Goal: Information Seeking & Learning: Learn about a topic

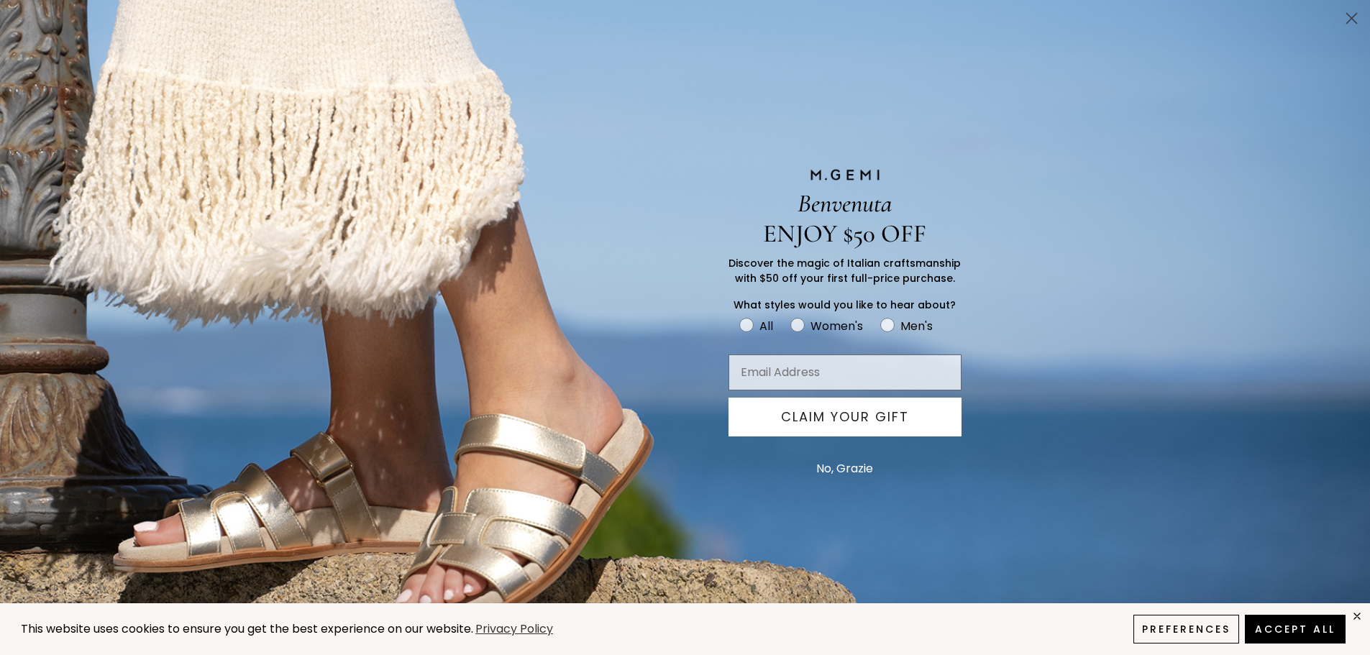
scroll to position [473, 0]
click at [1357, 17] on circle "Close dialog" at bounding box center [1352, 18] width 24 height 24
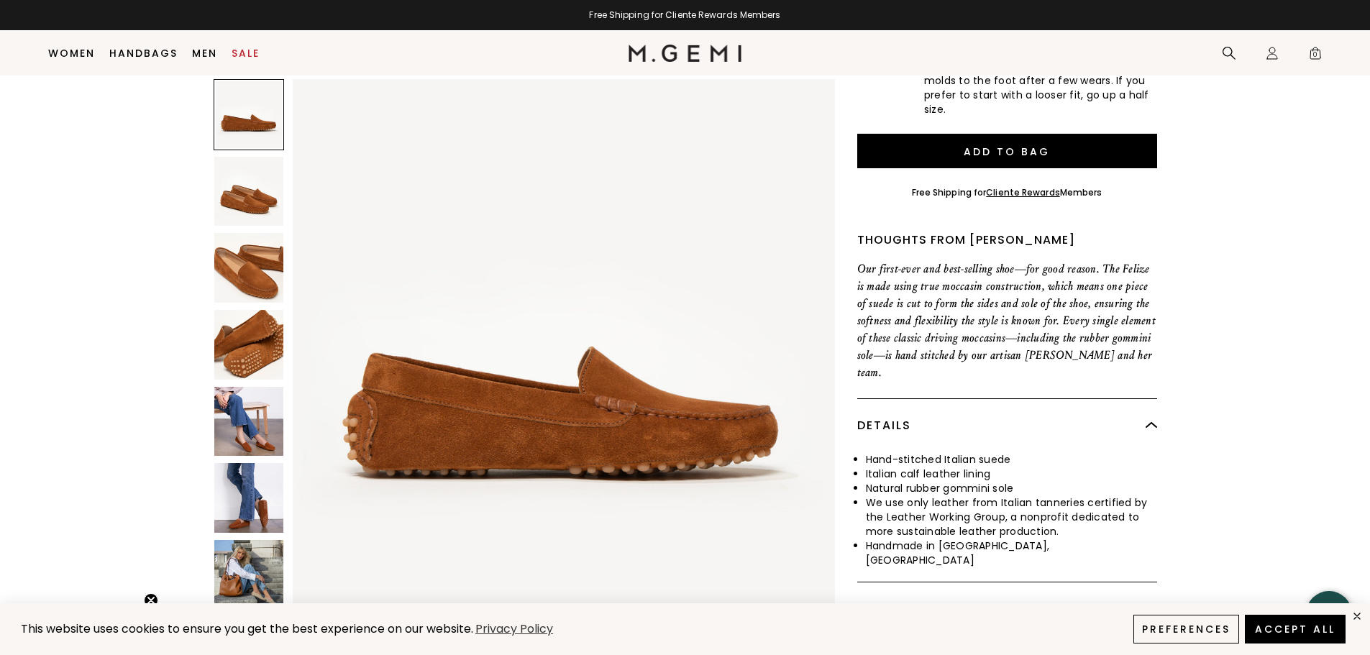
click at [252, 483] on img at bounding box center [249, 498] width 70 height 70
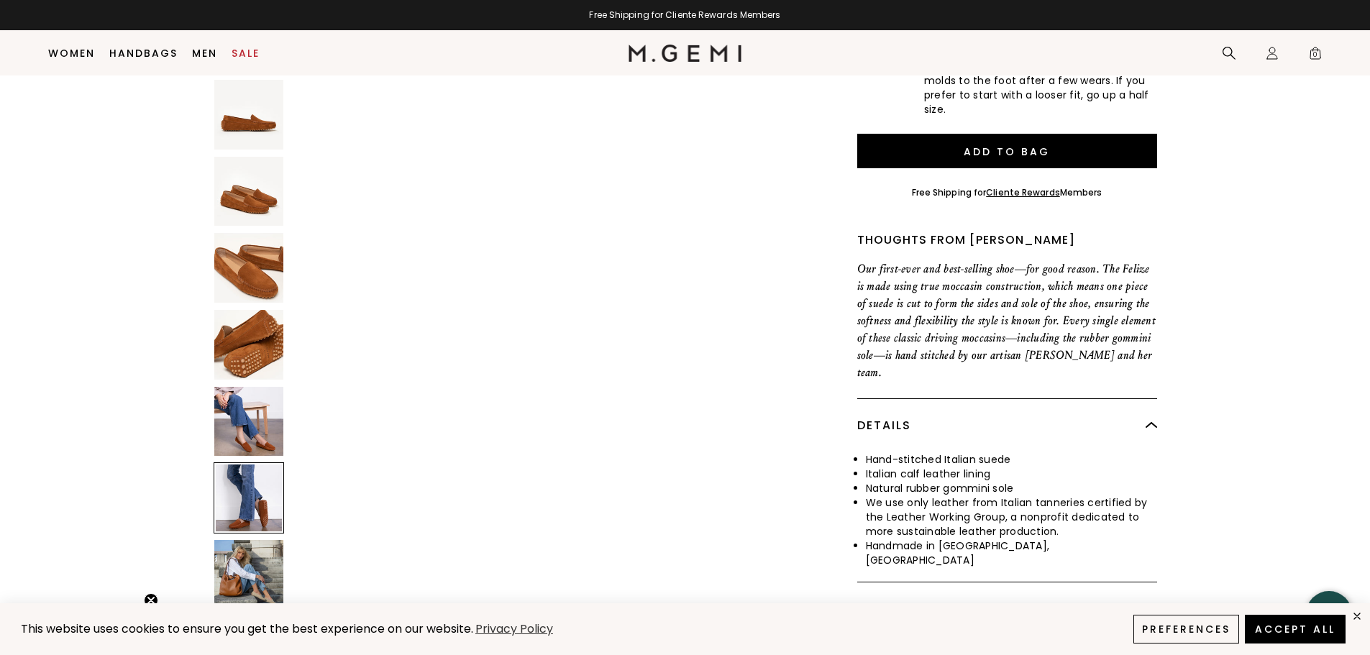
scroll to position [2727, 0]
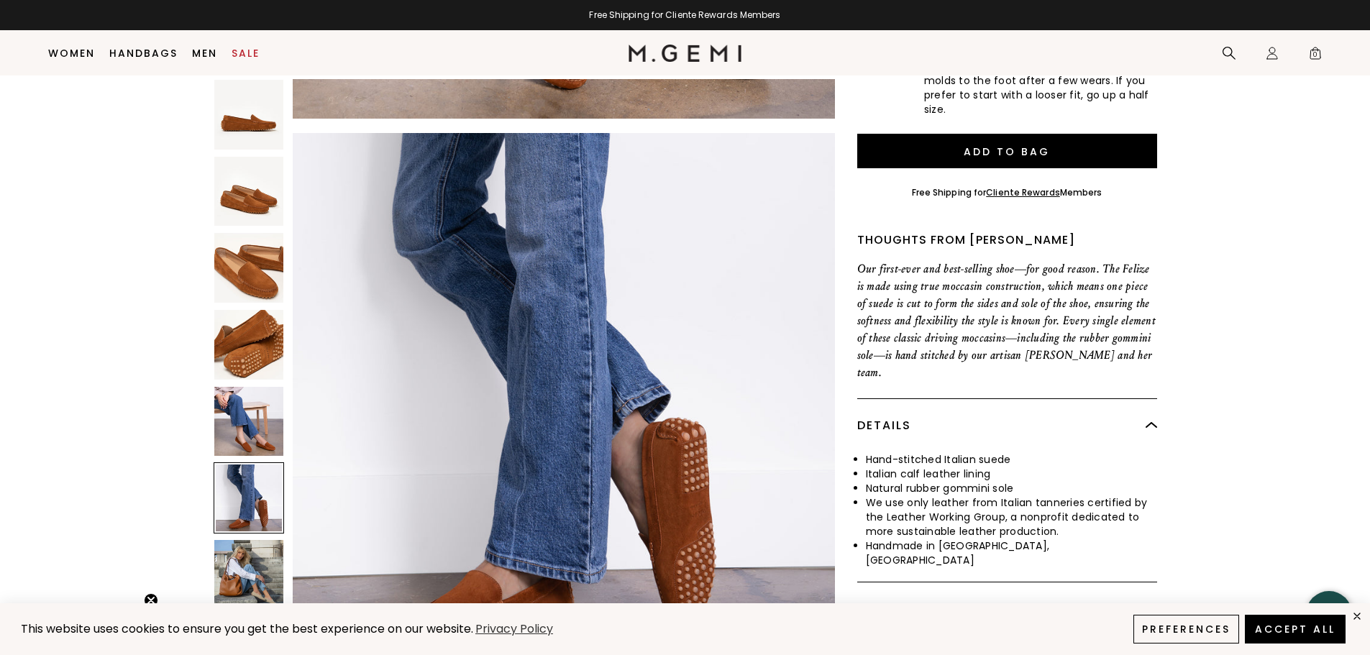
click at [234, 549] on img at bounding box center [249, 575] width 70 height 70
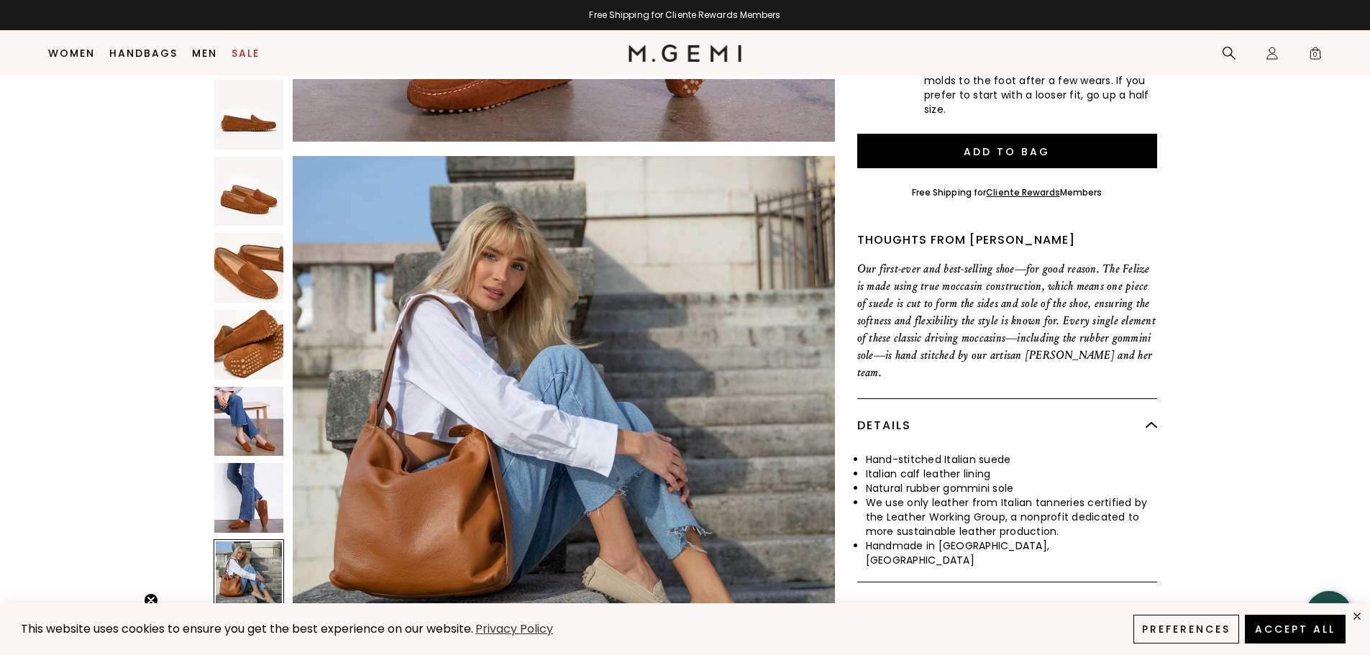
scroll to position [3272, 0]
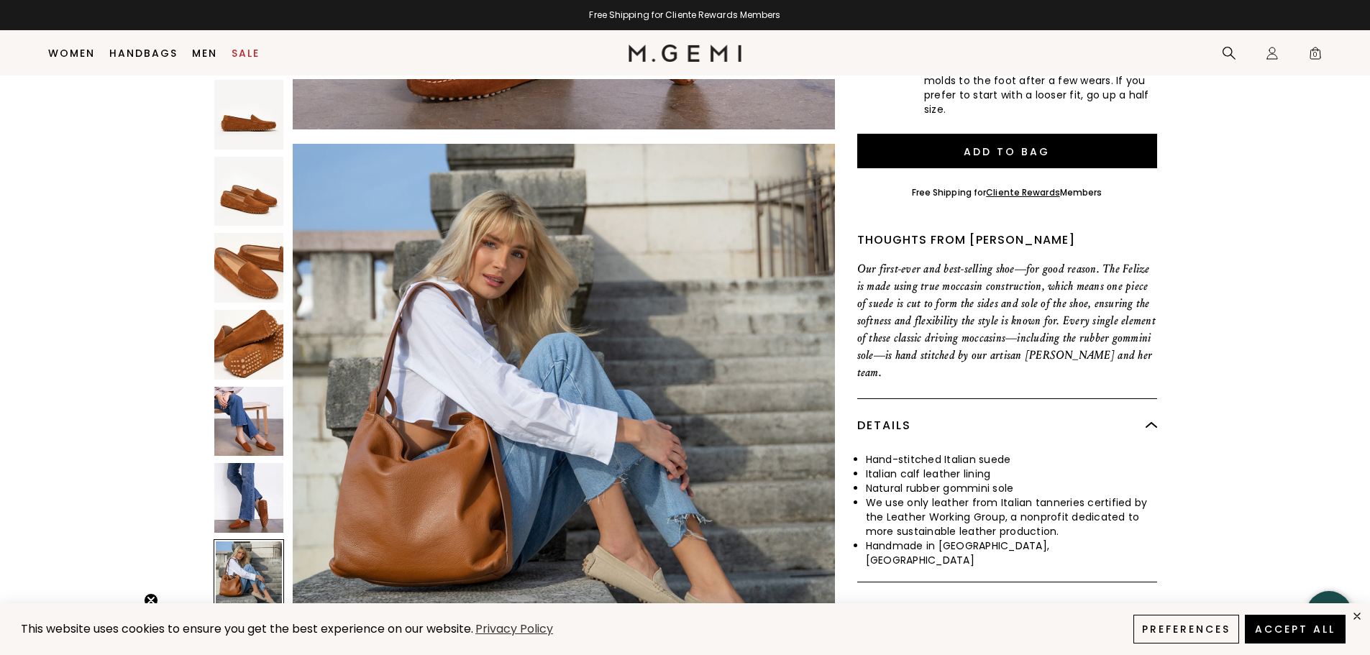
click at [254, 427] on img at bounding box center [249, 422] width 70 height 70
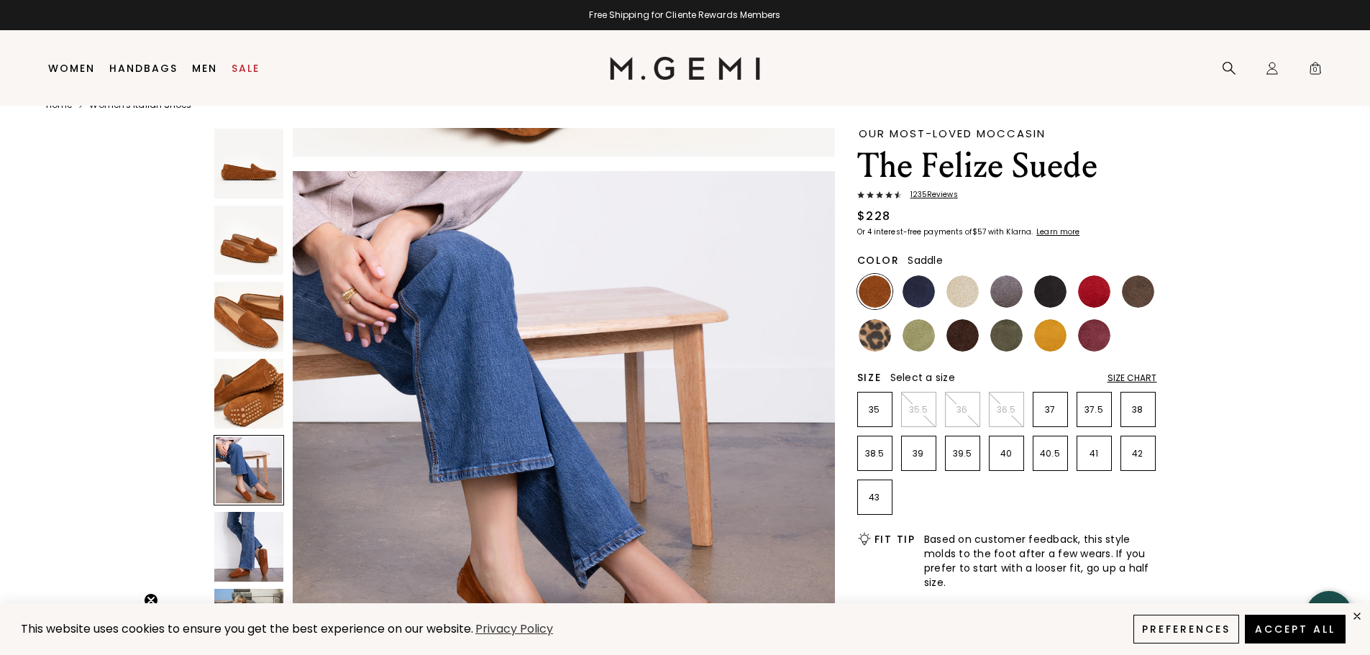
scroll to position [30, 0]
click at [1064, 284] on img at bounding box center [1050, 291] width 32 height 32
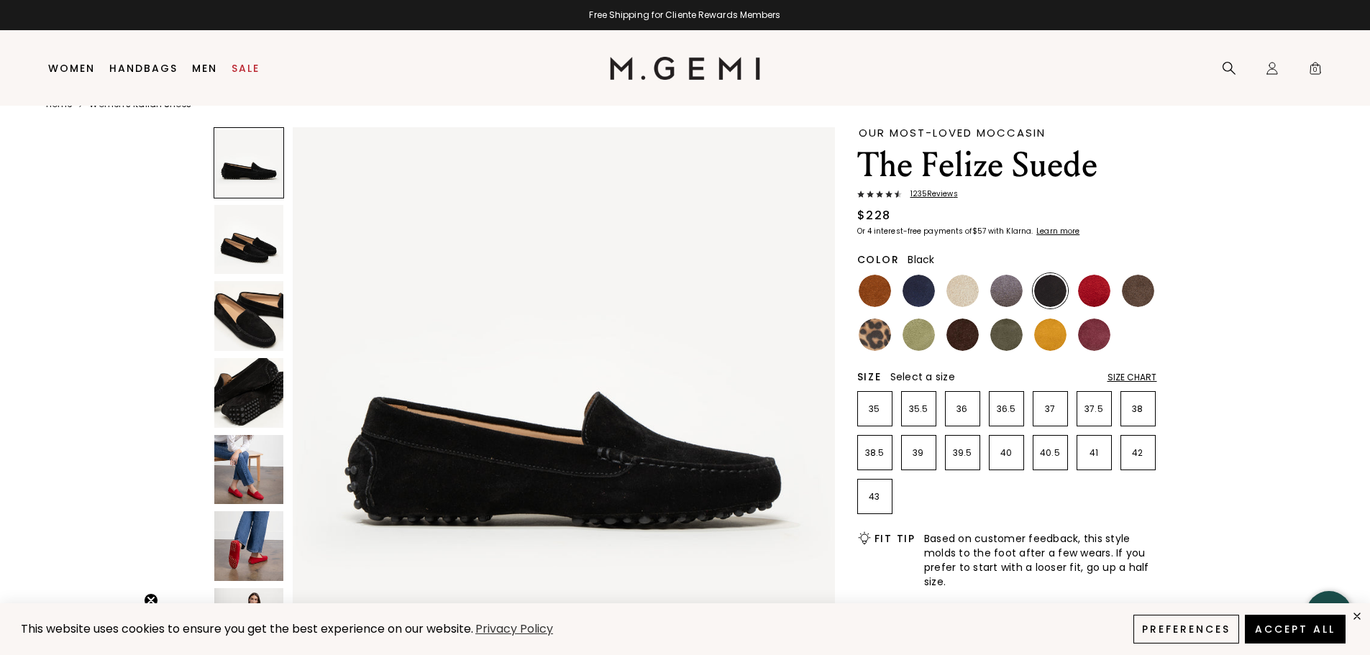
click at [269, 360] on img at bounding box center [249, 393] width 70 height 70
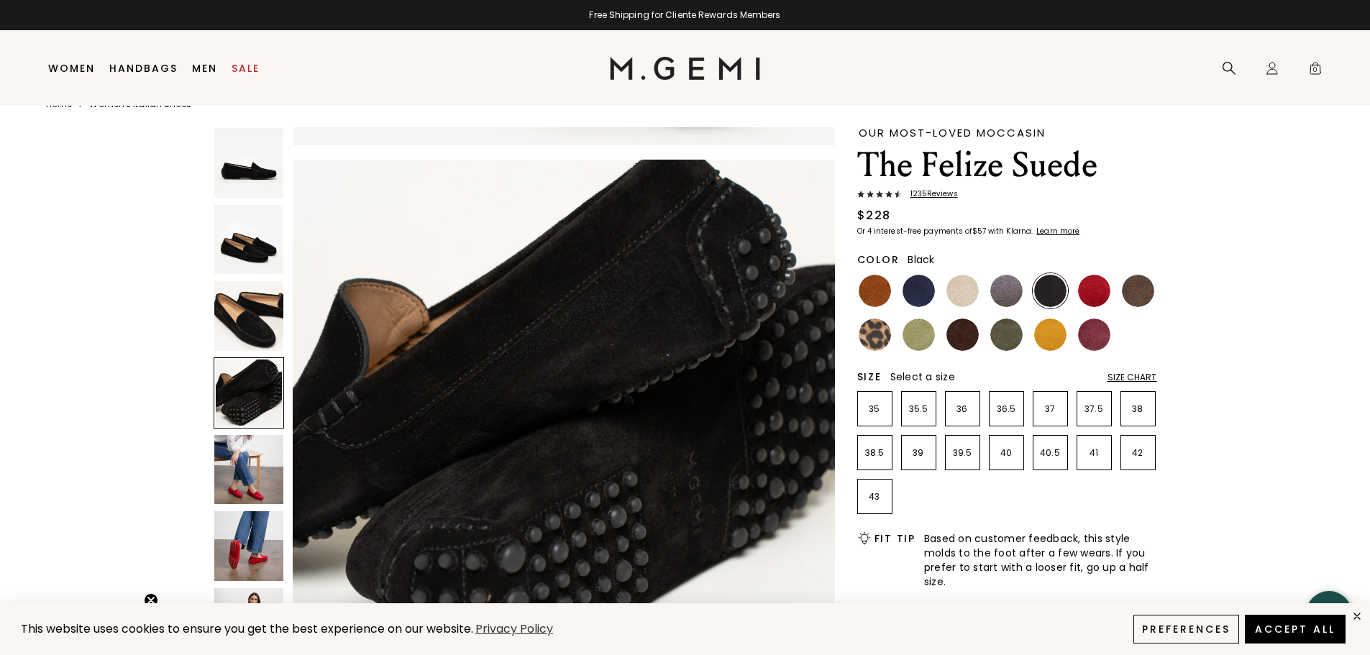
click at [231, 336] on img at bounding box center [249, 316] width 70 height 70
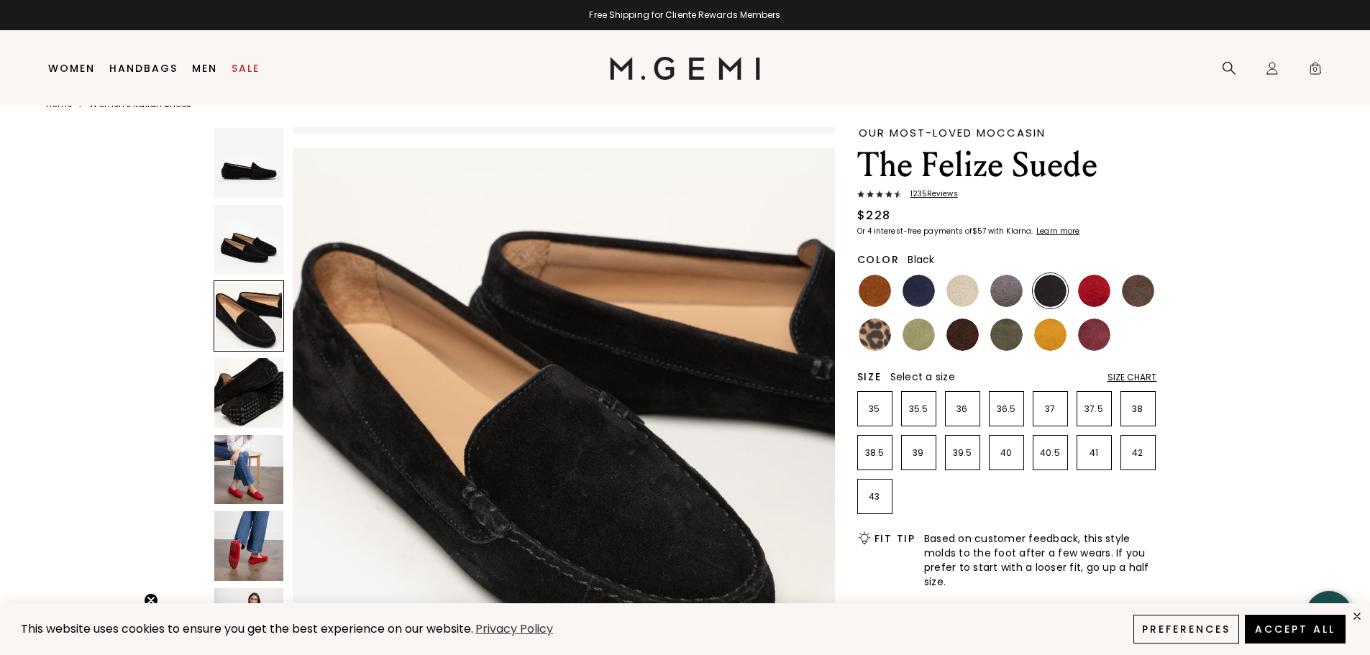
scroll to position [1091, 0]
click at [250, 234] on img at bounding box center [249, 240] width 70 height 70
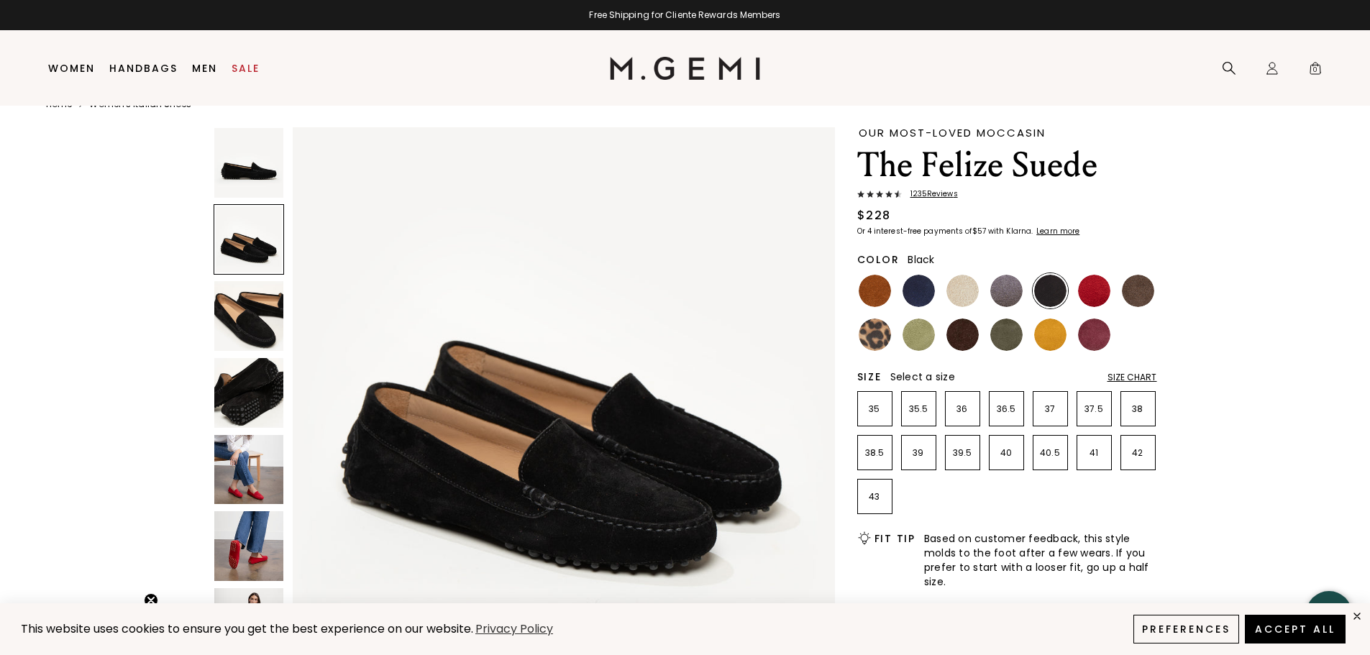
scroll to position [545, 0]
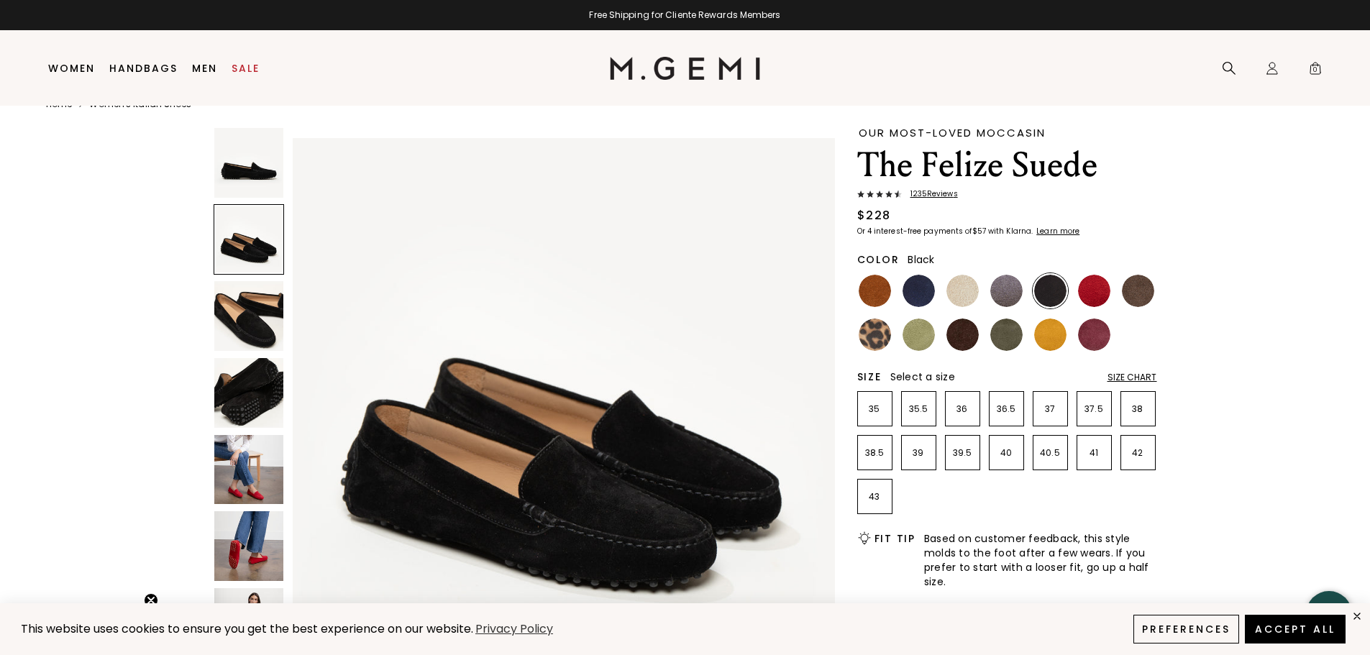
click at [250, 187] on img at bounding box center [249, 163] width 70 height 70
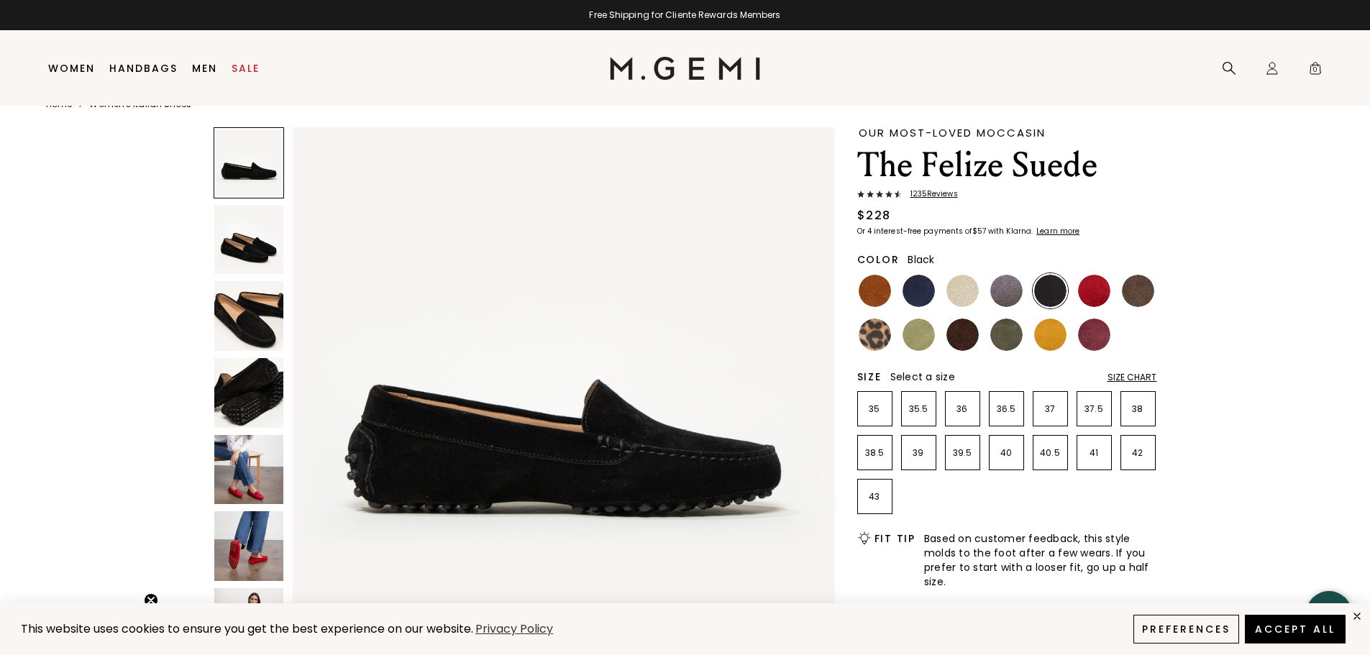
scroll to position [0, 0]
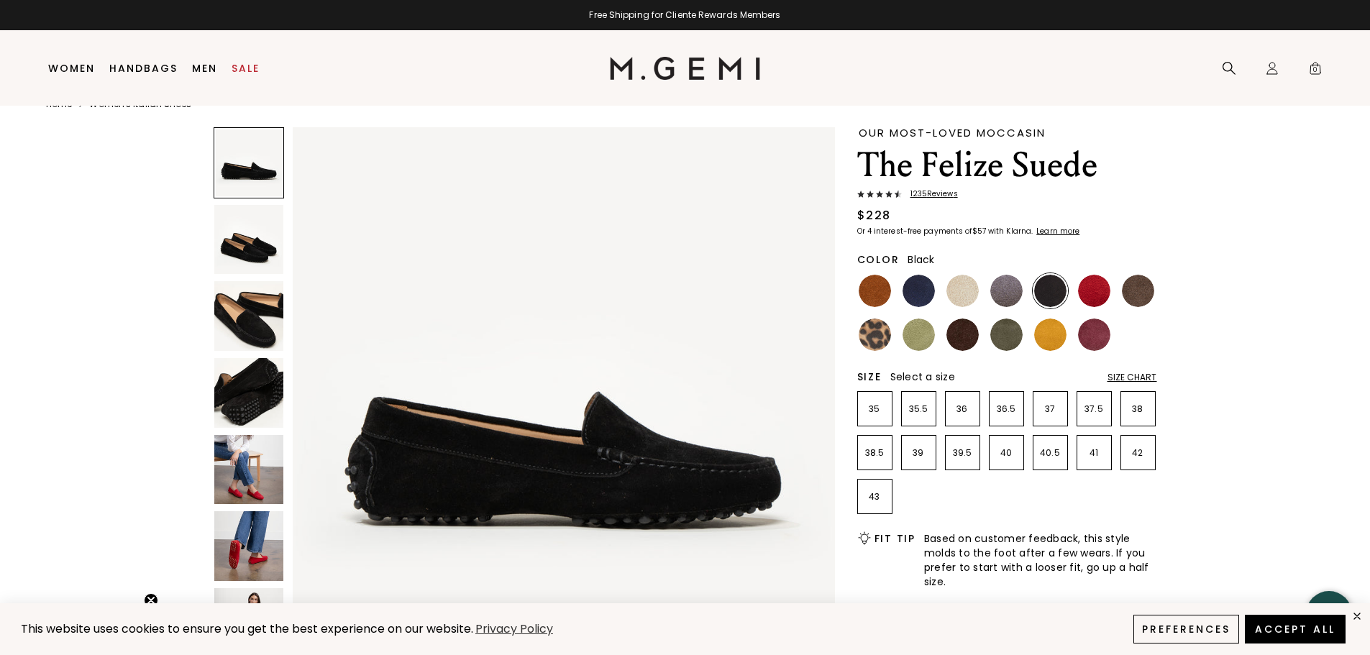
click at [258, 402] on img at bounding box center [249, 393] width 70 height 70
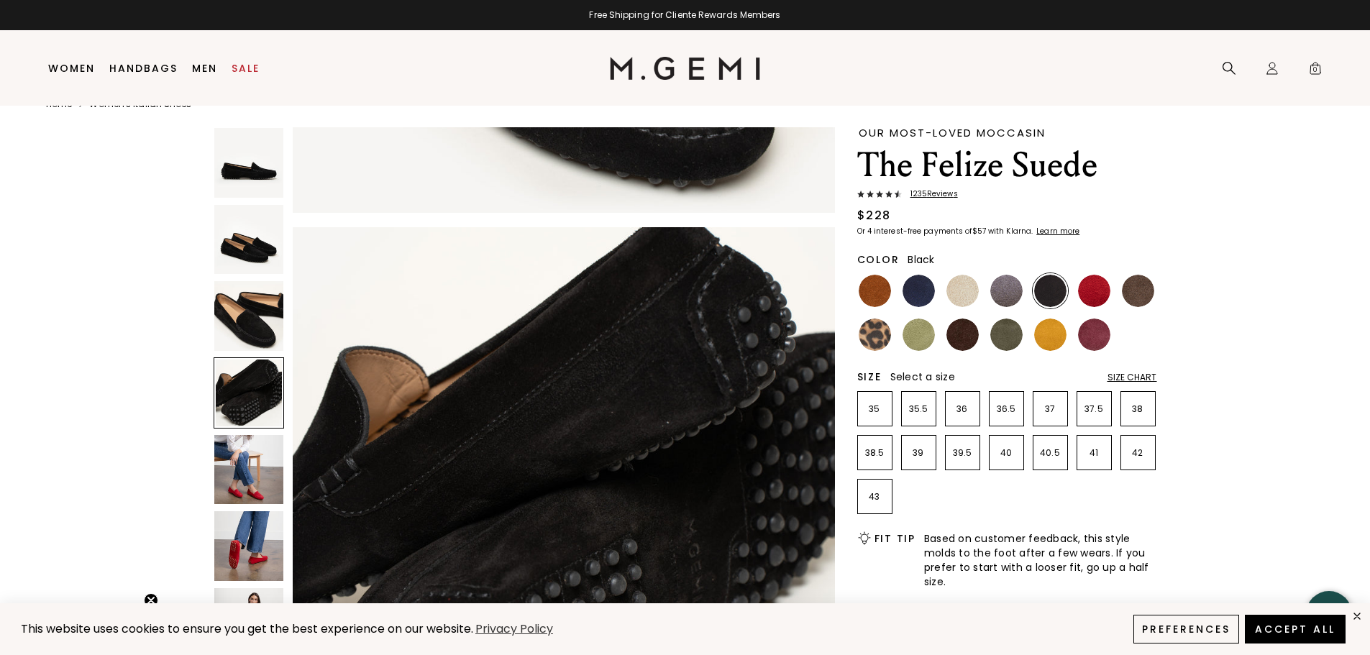
scroll to position [1636, 0]
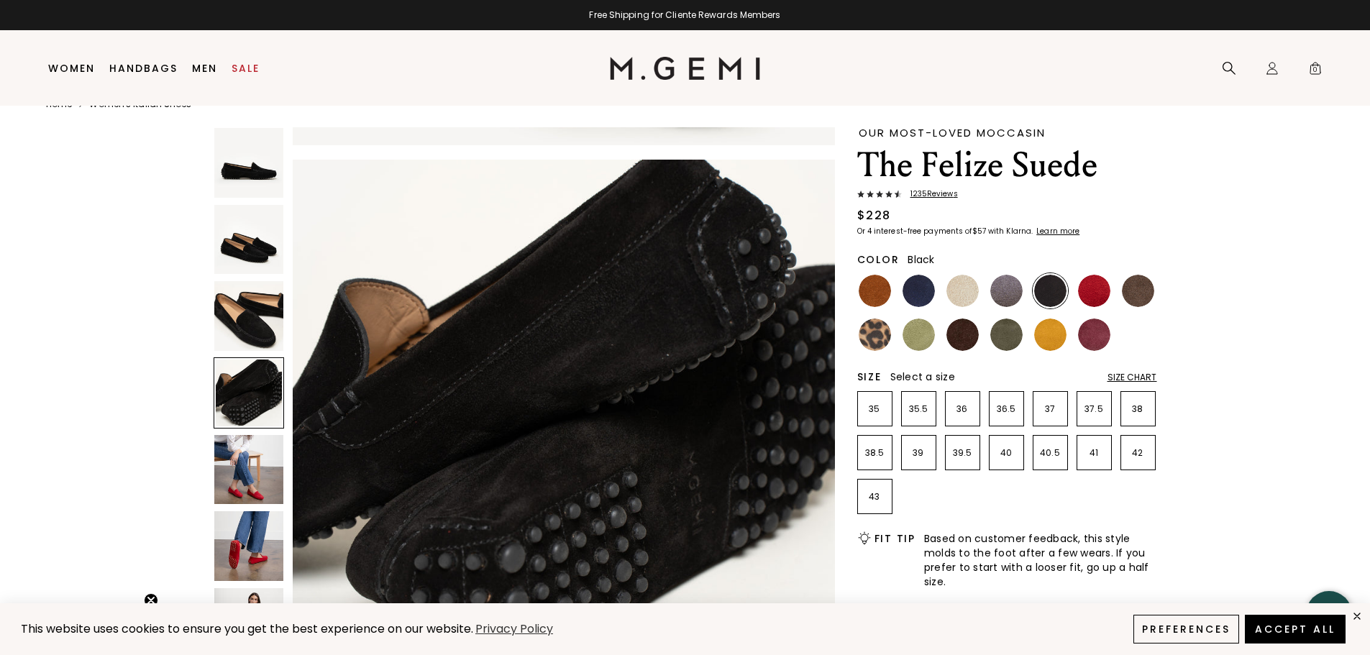
click at [914, 192] on span "1235 Review s" at bounding box center [930, 194] width 56 height 9
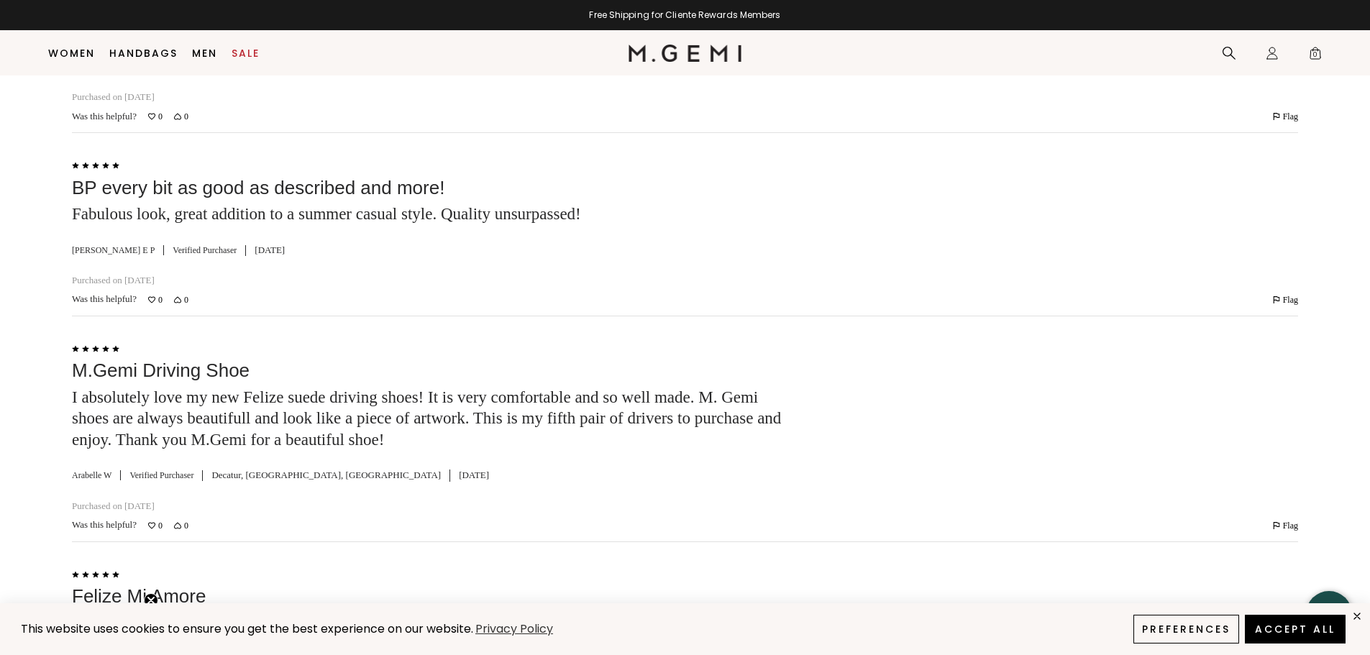
scroll to position [3384, 0]
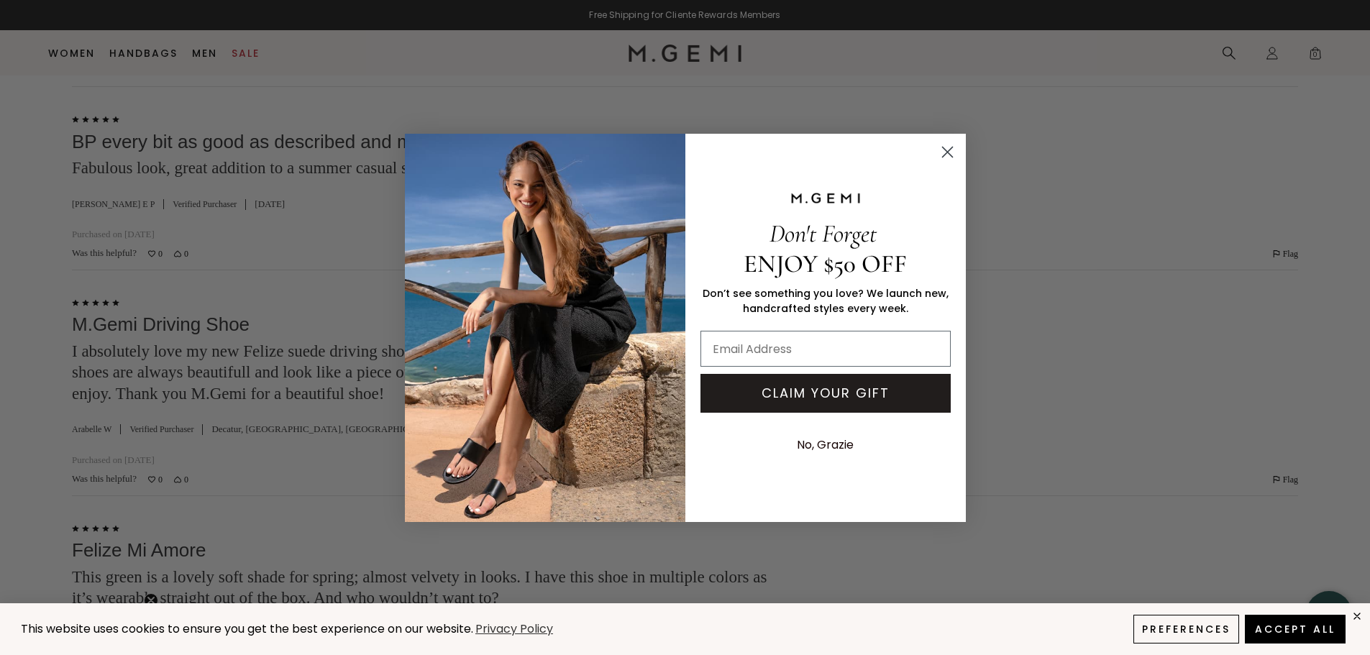
click at [952, 150] on circle "Close dialog" at bounding box center [947, 152] width 24 height 24
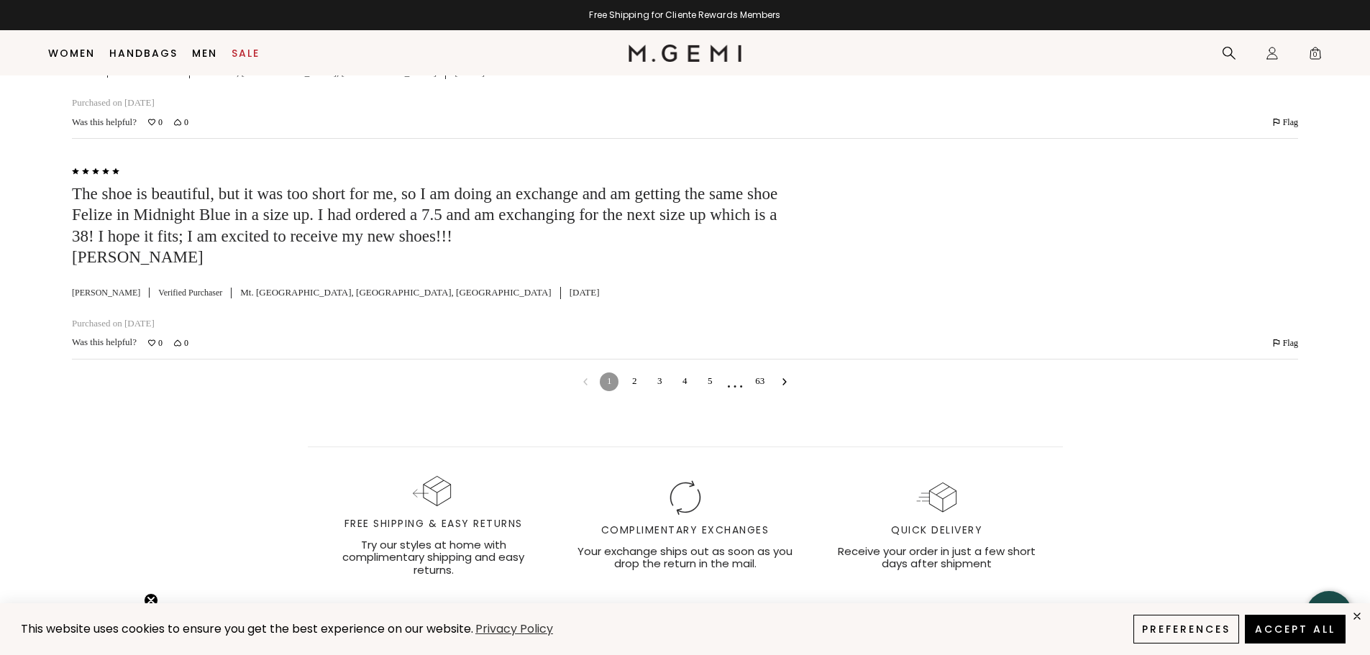
scroll to position [4463, 0]
click at [635, 370] on link "2" at bounding box center [634, 379] width 19 height 19
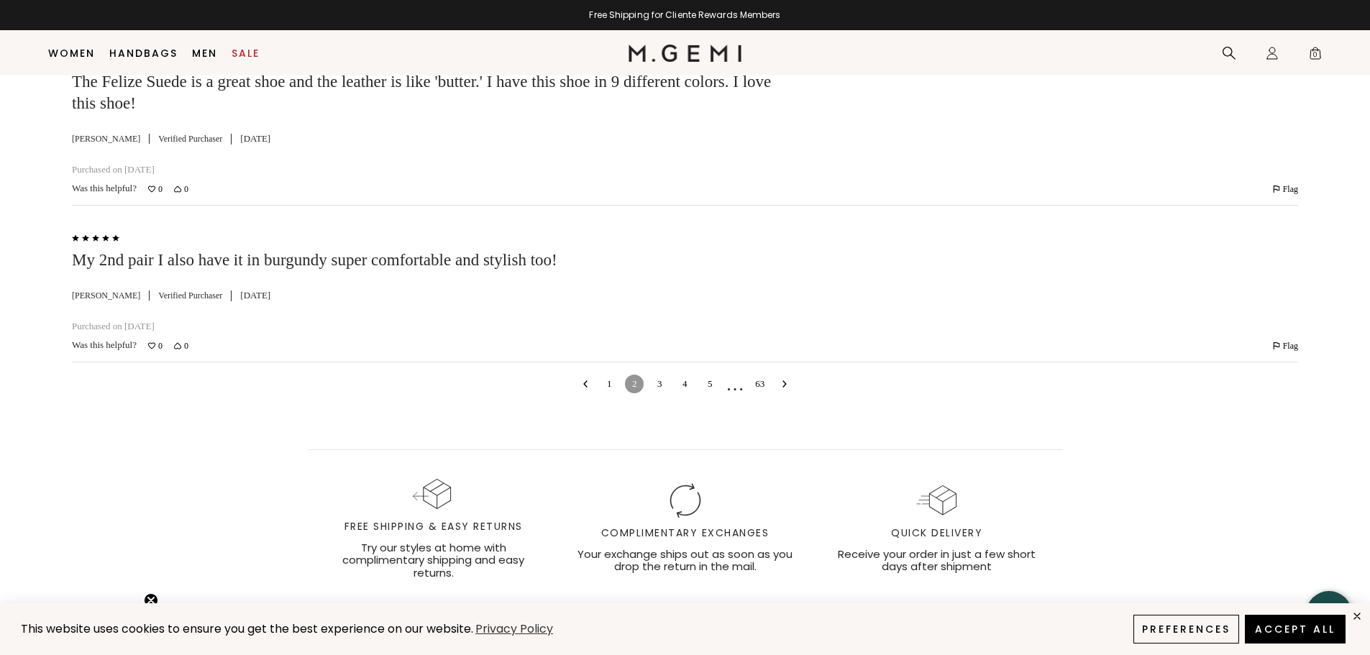
scroll to position [6528, 0]
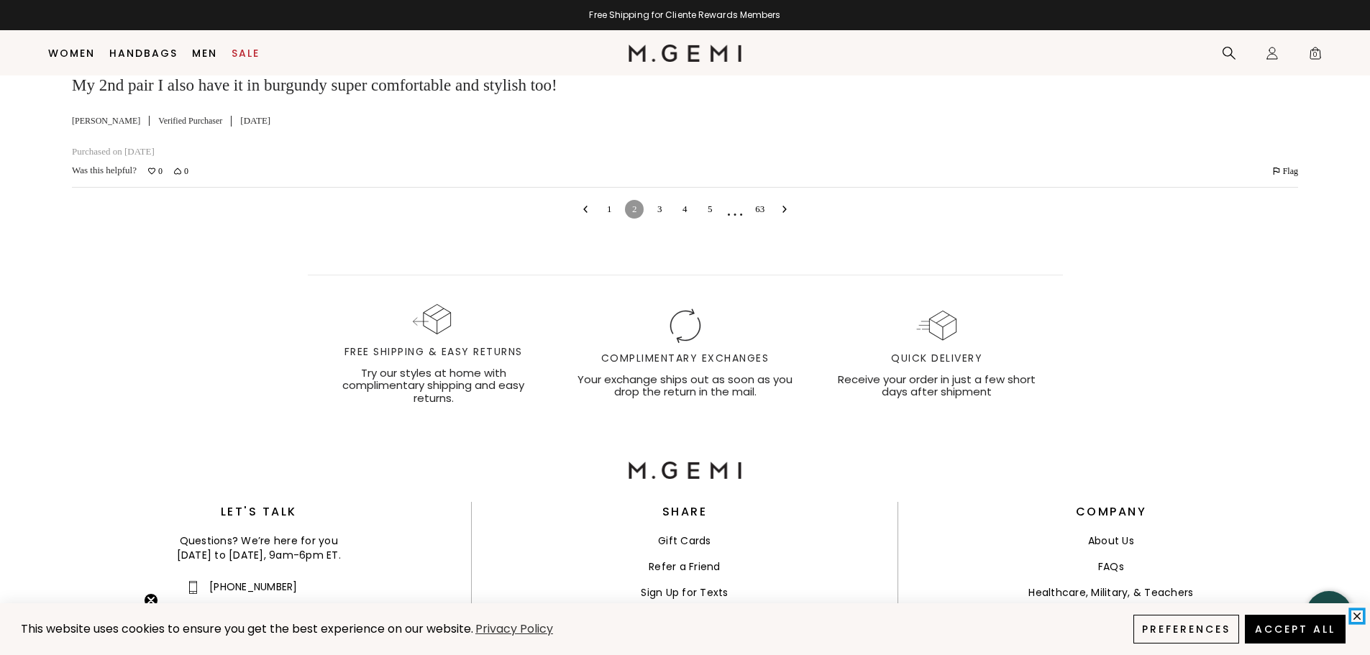
click at [1359, 616] on icon "close" at bounding box center [1357, 616] width 12 height 12
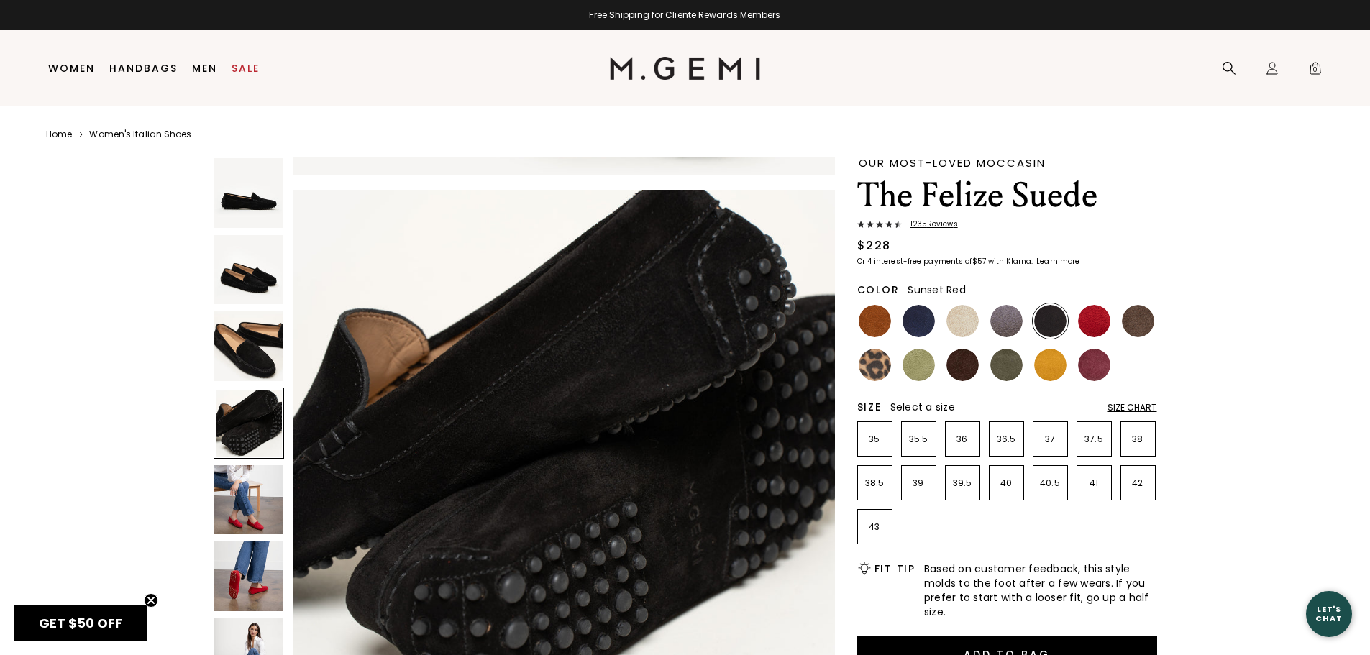
scroll to position [0, 0]
click at [1041, 364] on img at bounding box center [1050, 365] width 32 height 32
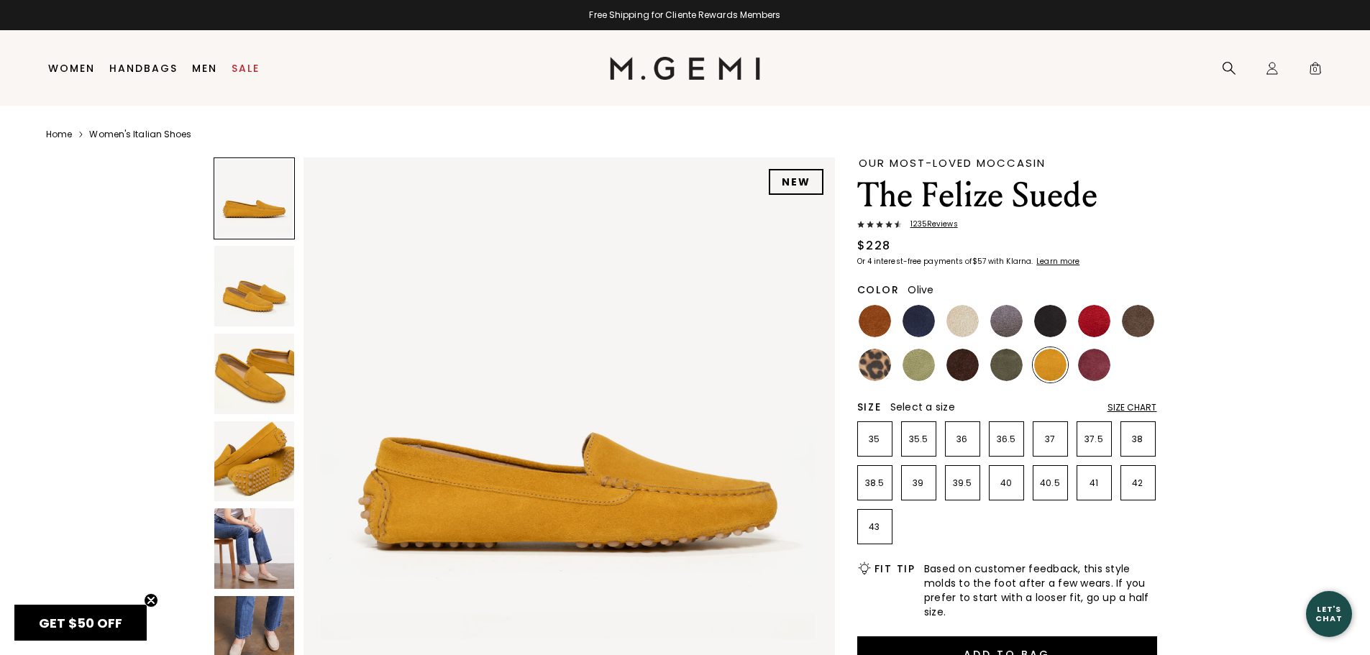
click at [994, 362] on img at bounding box center [1006, 365] width 32 height 32
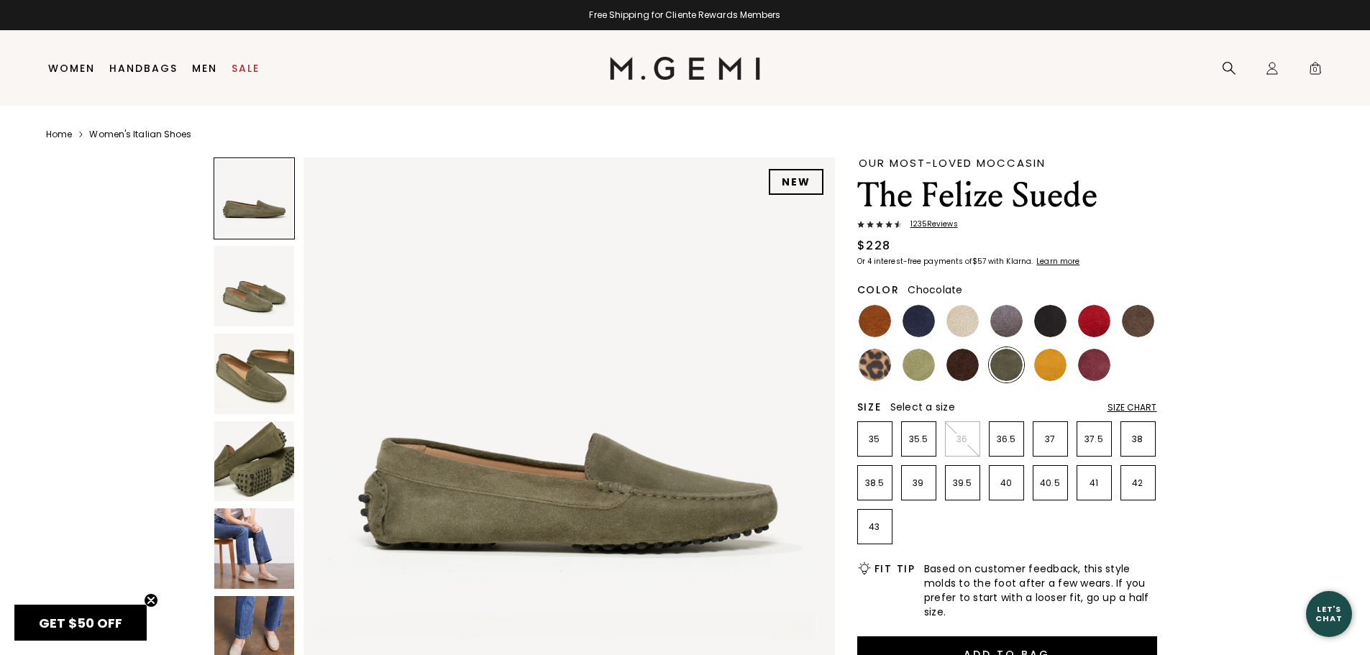
click at [964, 363] on img at bounding box center [963, 365] width 32 height 32
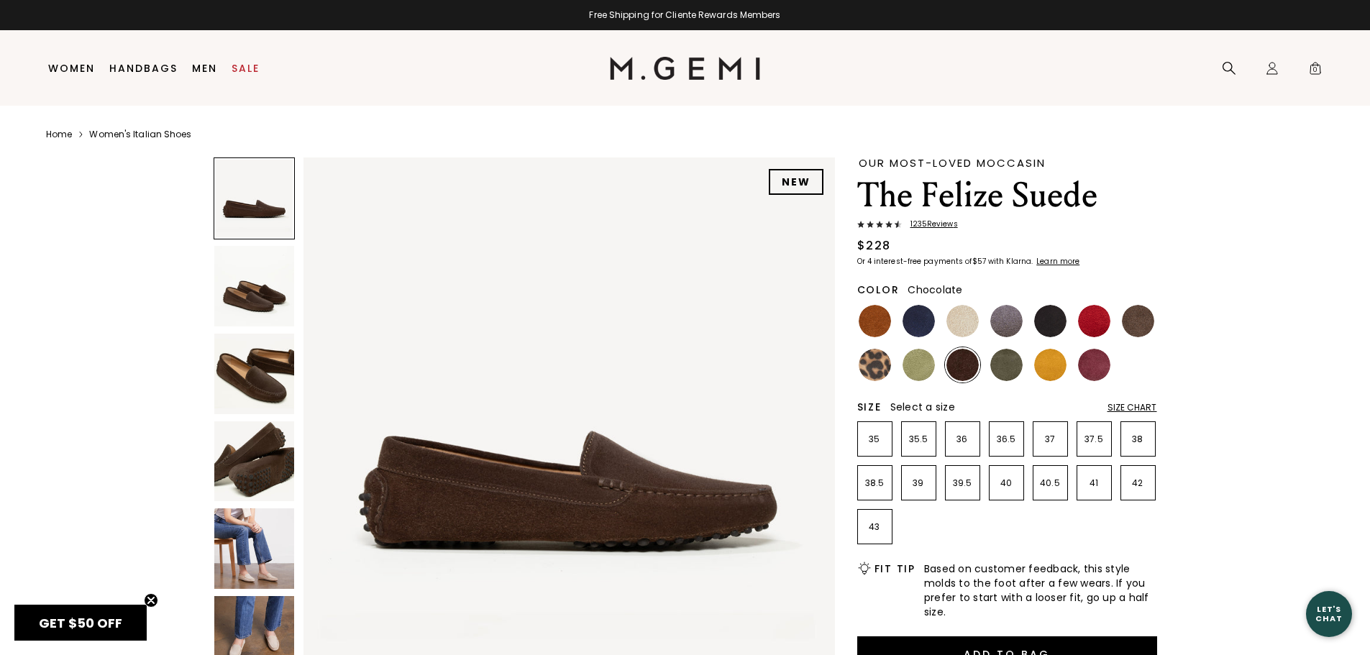
click at [270, 440] on img at bounding box center [254, 461] width 81 height 81
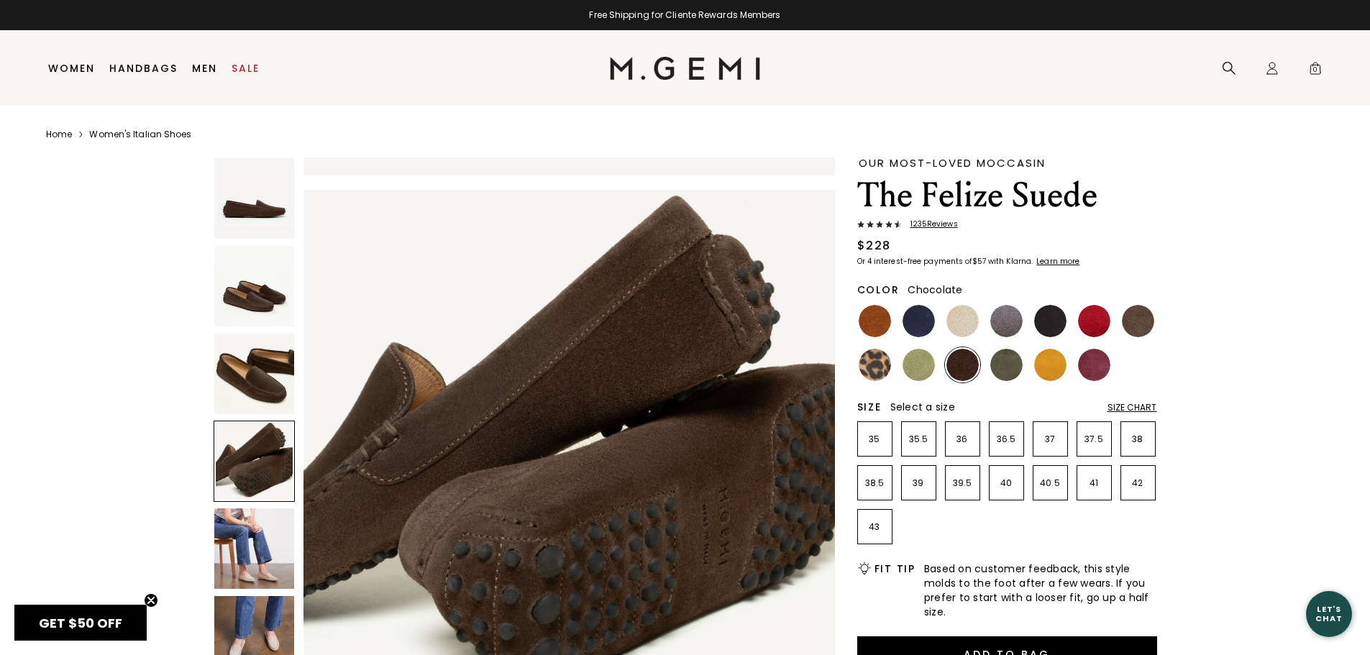
click at [245, 378] on img at bounding box center [254, 374] width 81 height 81
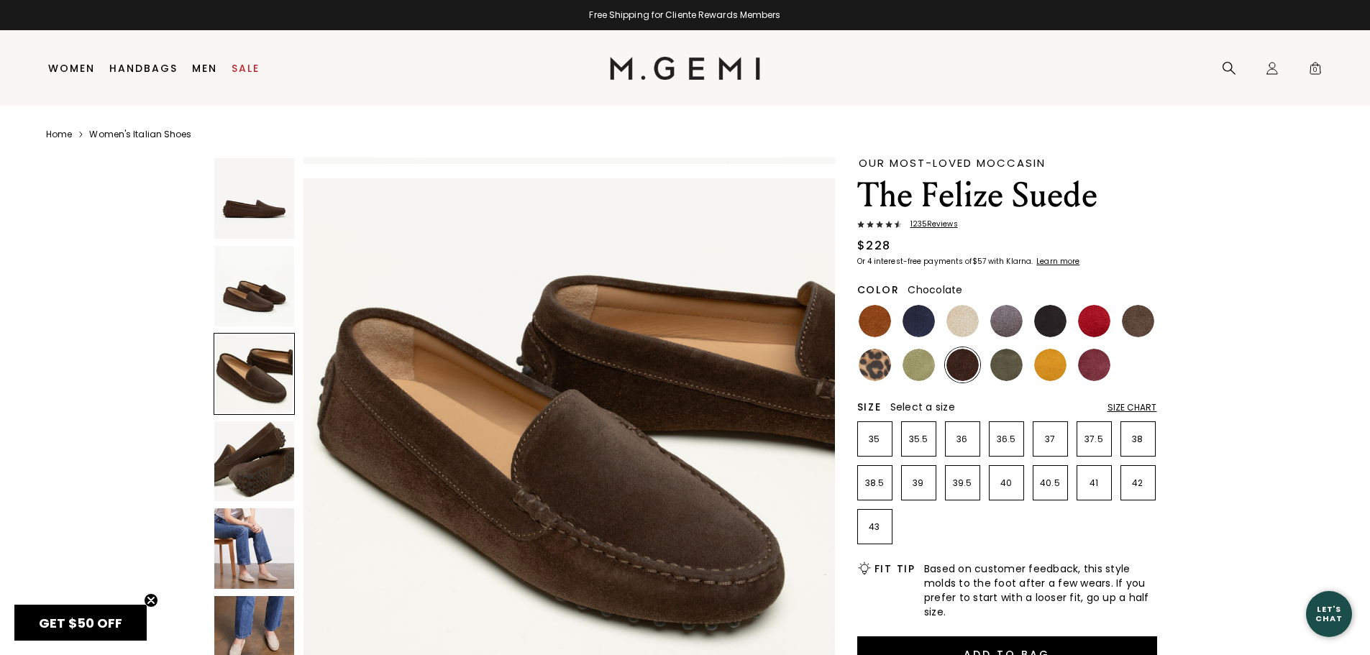
scroll to position [1069, 0]
click at [257, 286] on img at bounding box center [254, 286] width 81 height 81
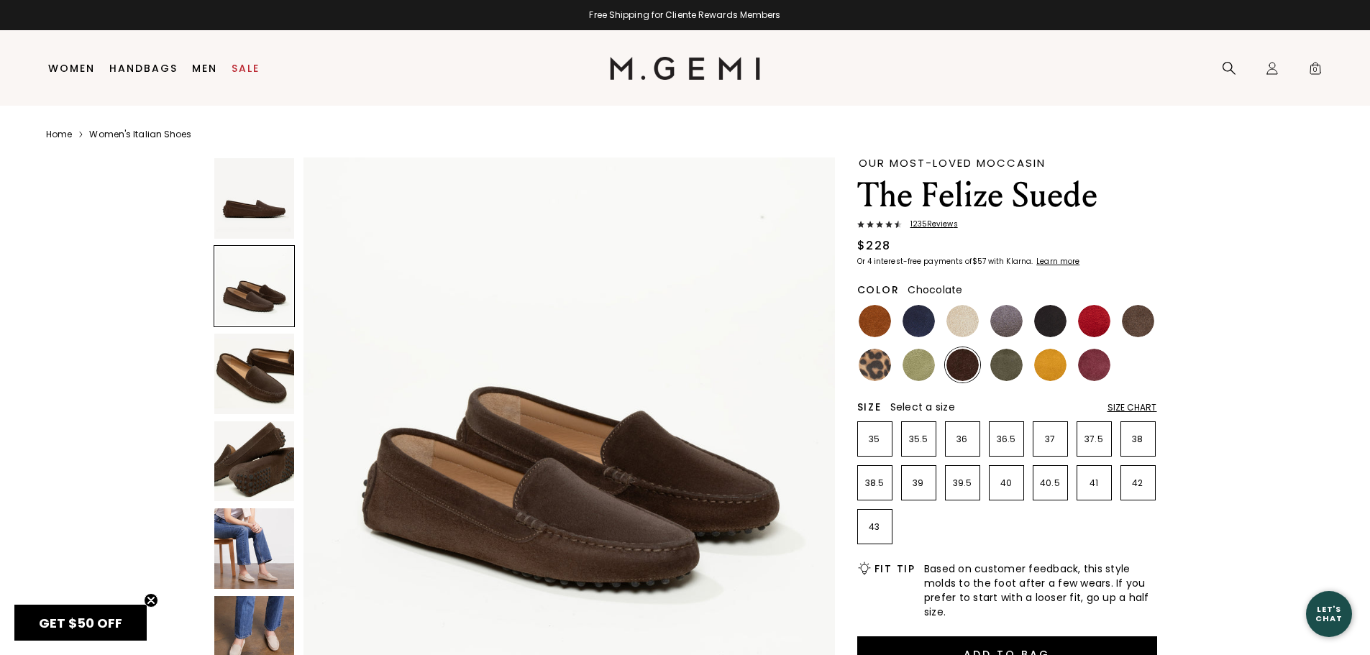
scroll to position [534, 0]
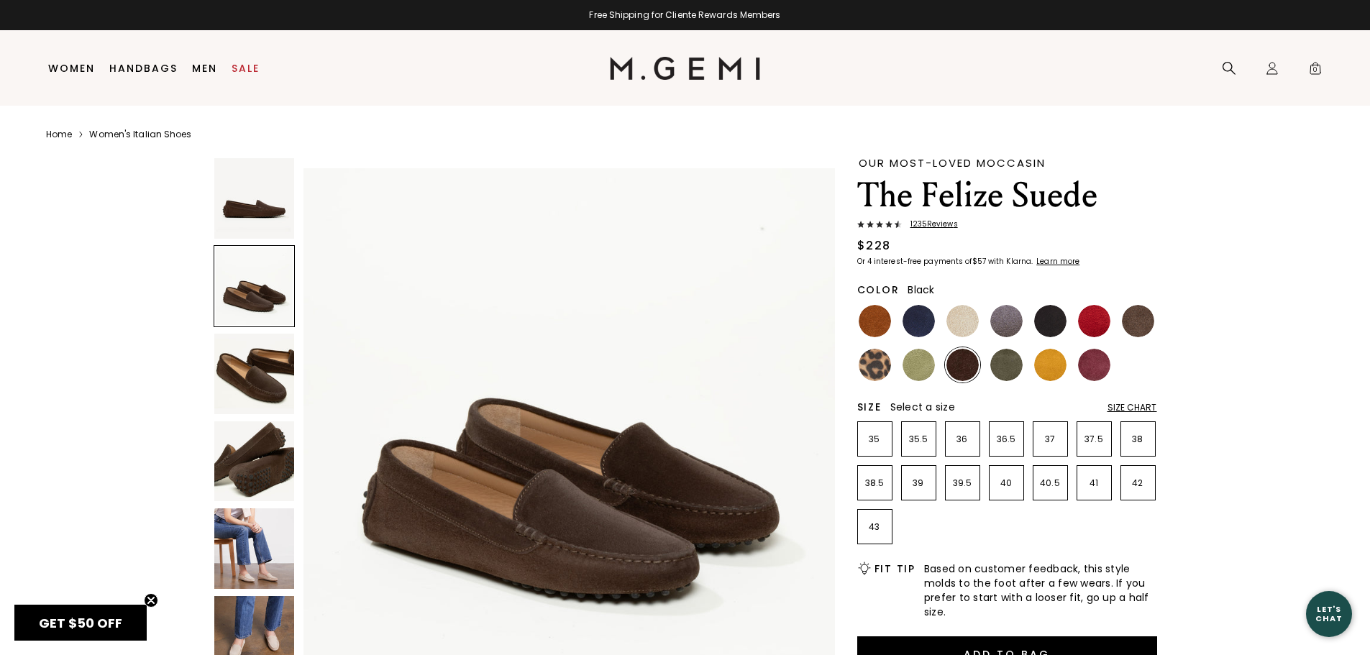
click at [1046, 325] on img at bounding box center [1050, 321] width 32 height 32
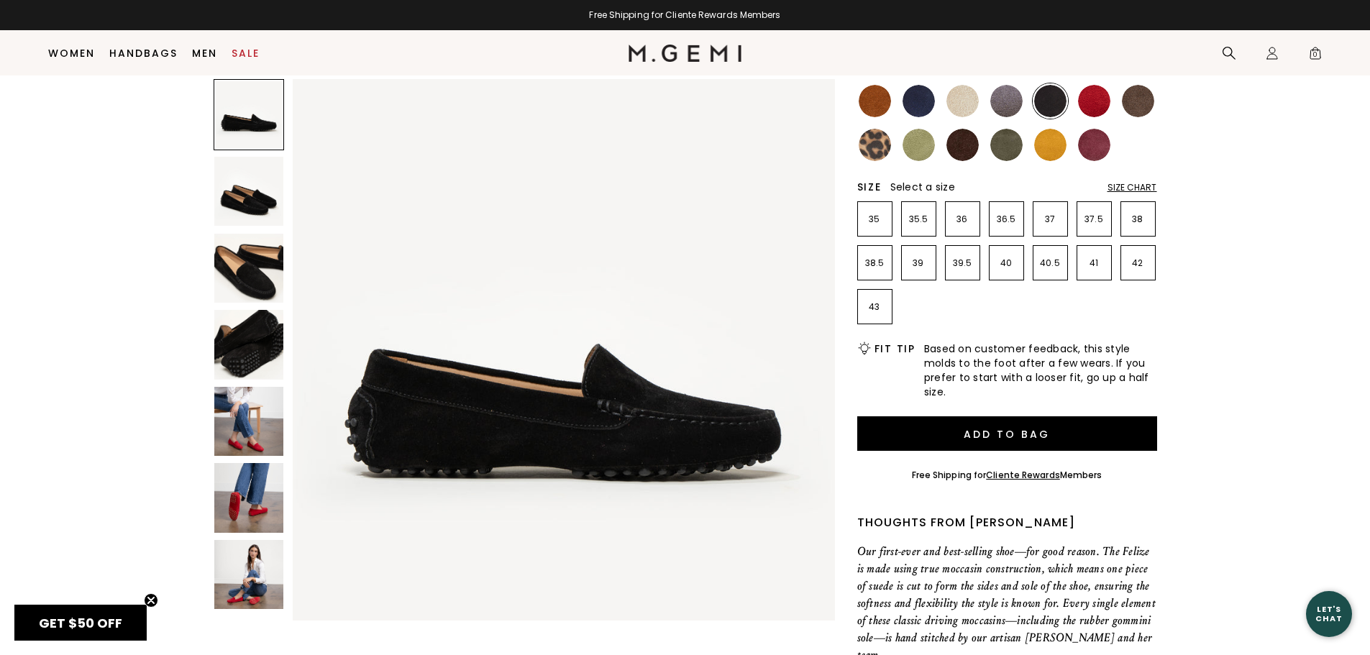
scroll to position [185, 0]
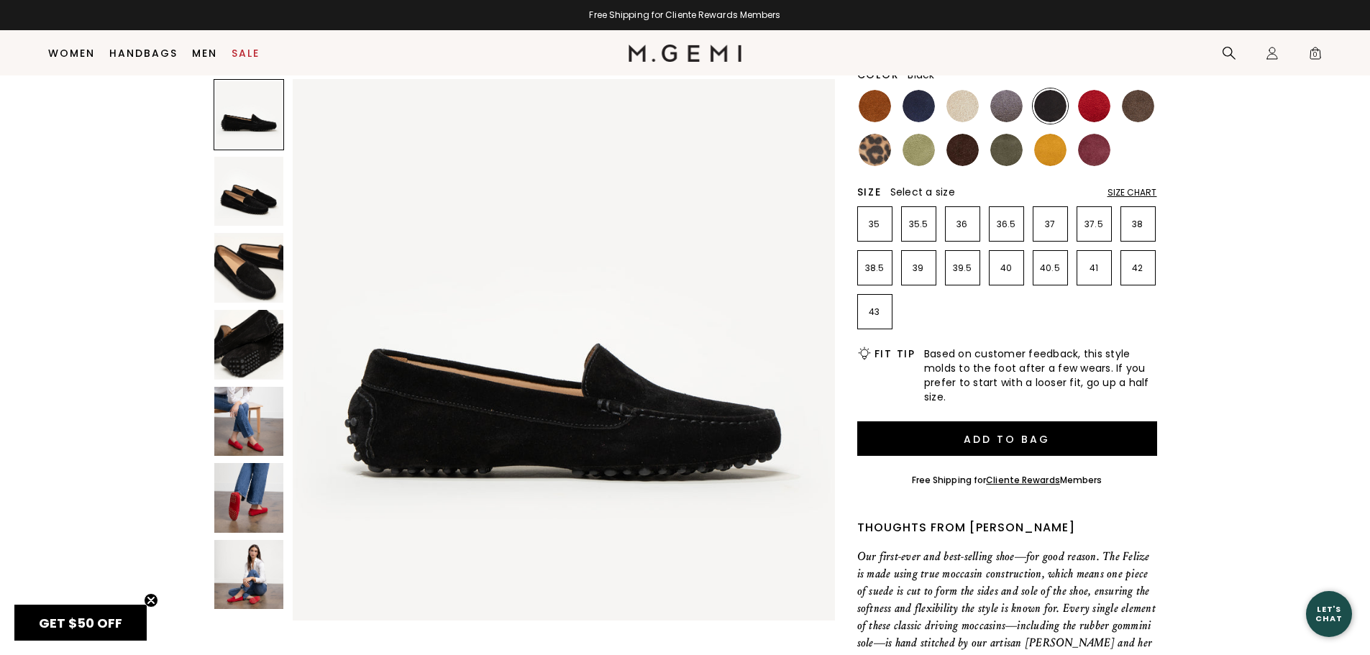
click at [244, 500] on img at bounding box center [249, 498] width 70 height 70
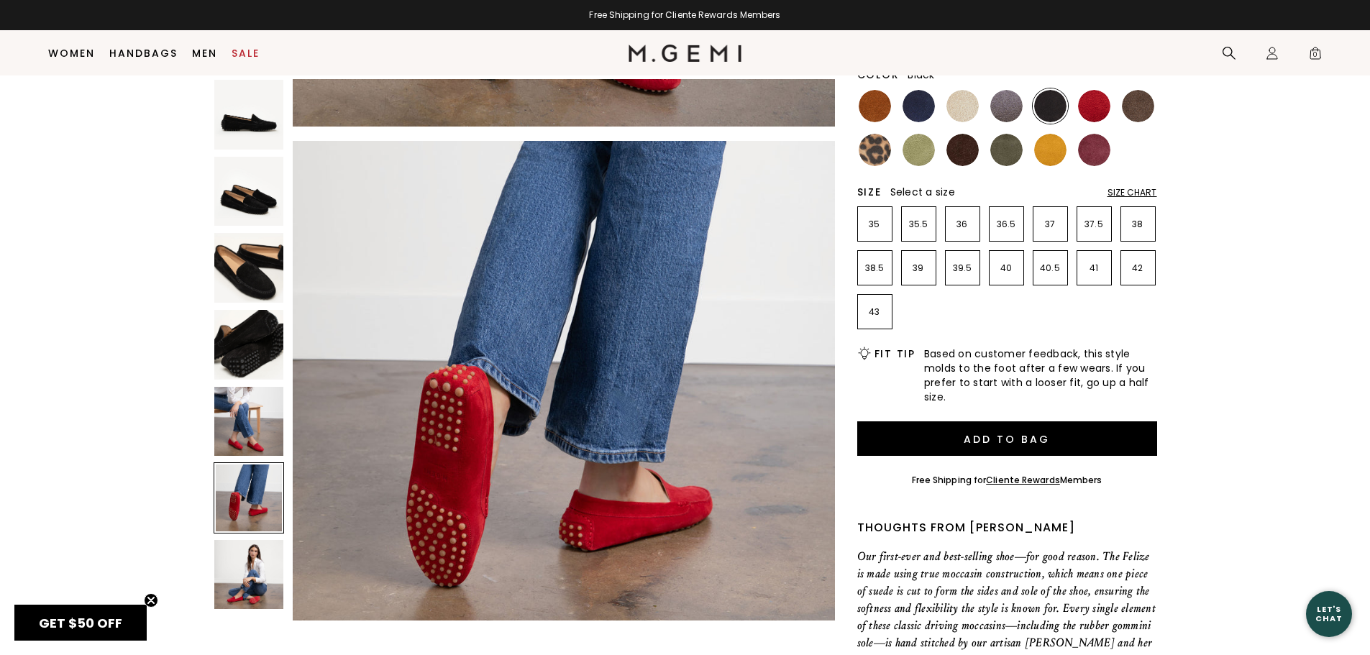
scroll to position [2727, 0]
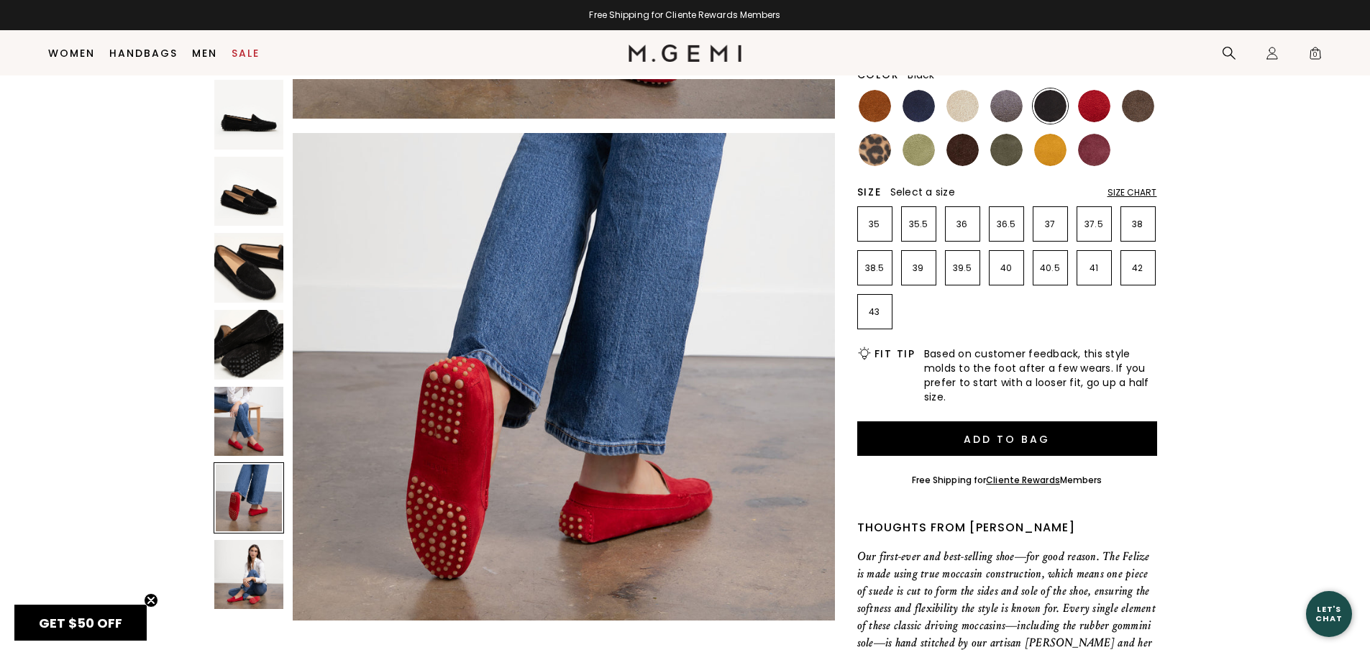
click at [222, 454] on img at bounding box center [249, 422] width 70 height 70
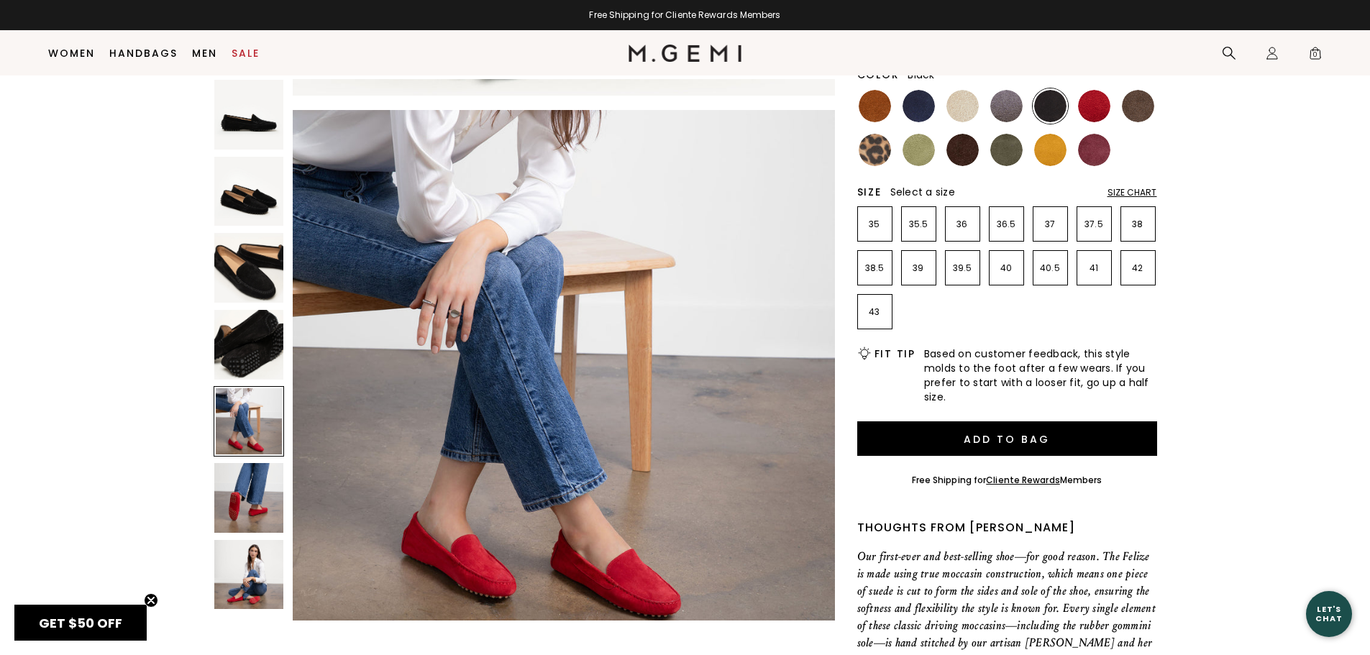
scroll to position [2182, 0]
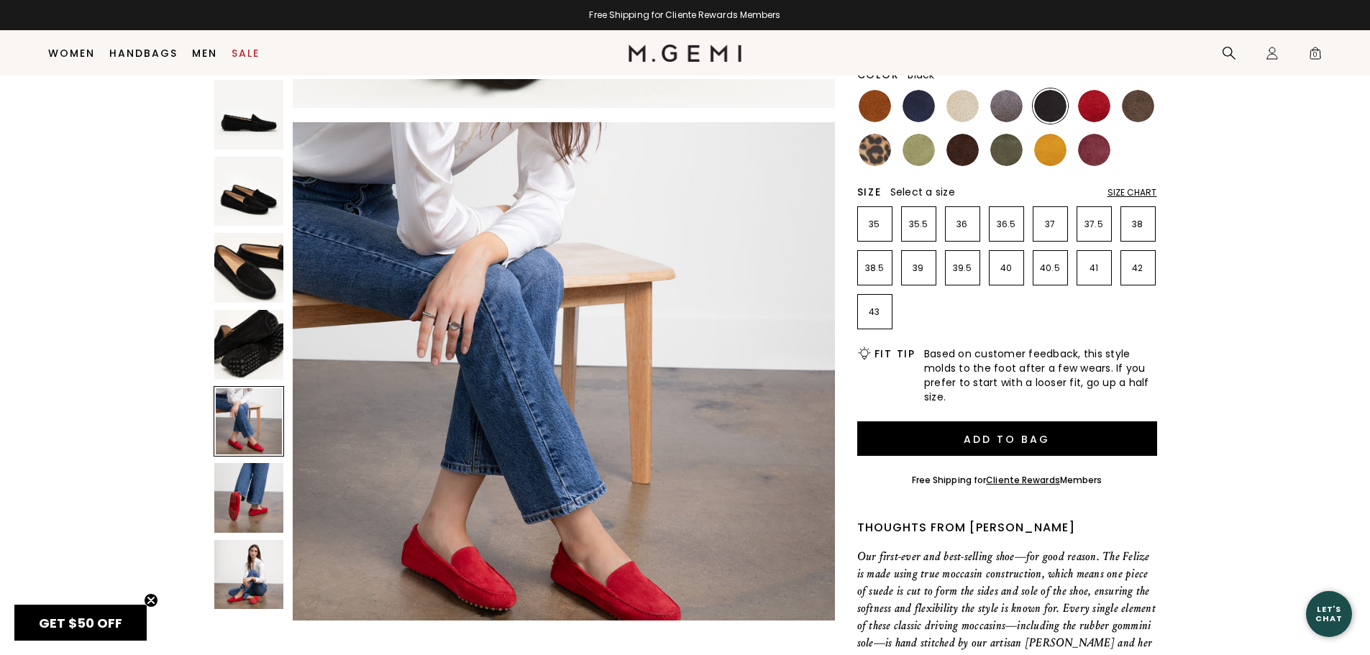
drag, startPoint x: 240, startPoint y: 347, endPoint x: 238, endPoint y: 362, distance: 15.2
click at [240, 350] on img at bounding box center [249, 345] width 70 height 70
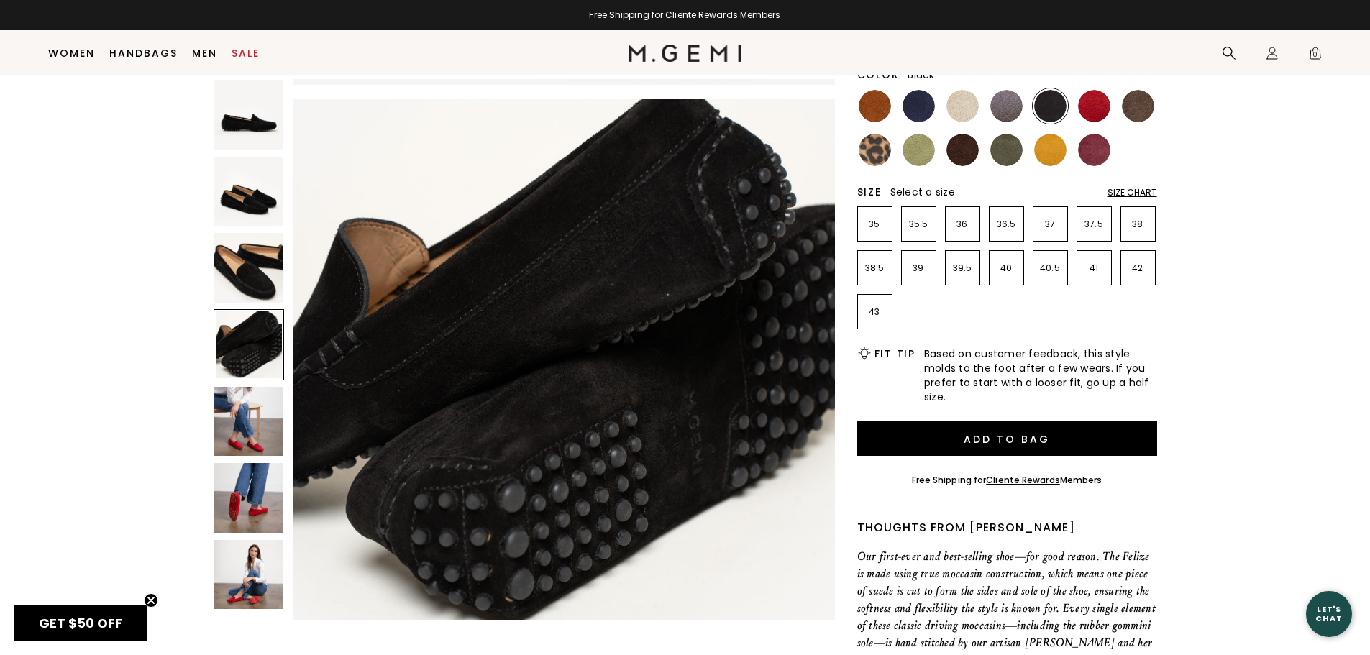
scroll to position [1636, 0]
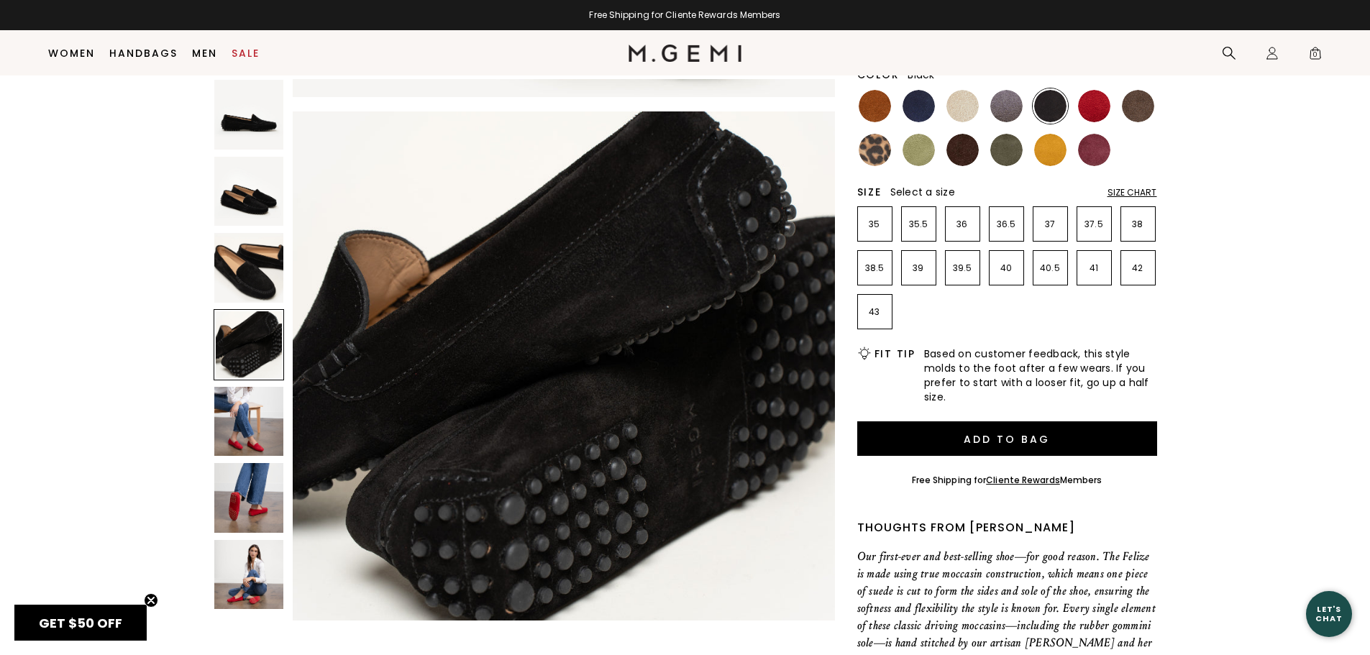
click at [227, 277] on img at bounding box center [249, 268] width 70 height 70
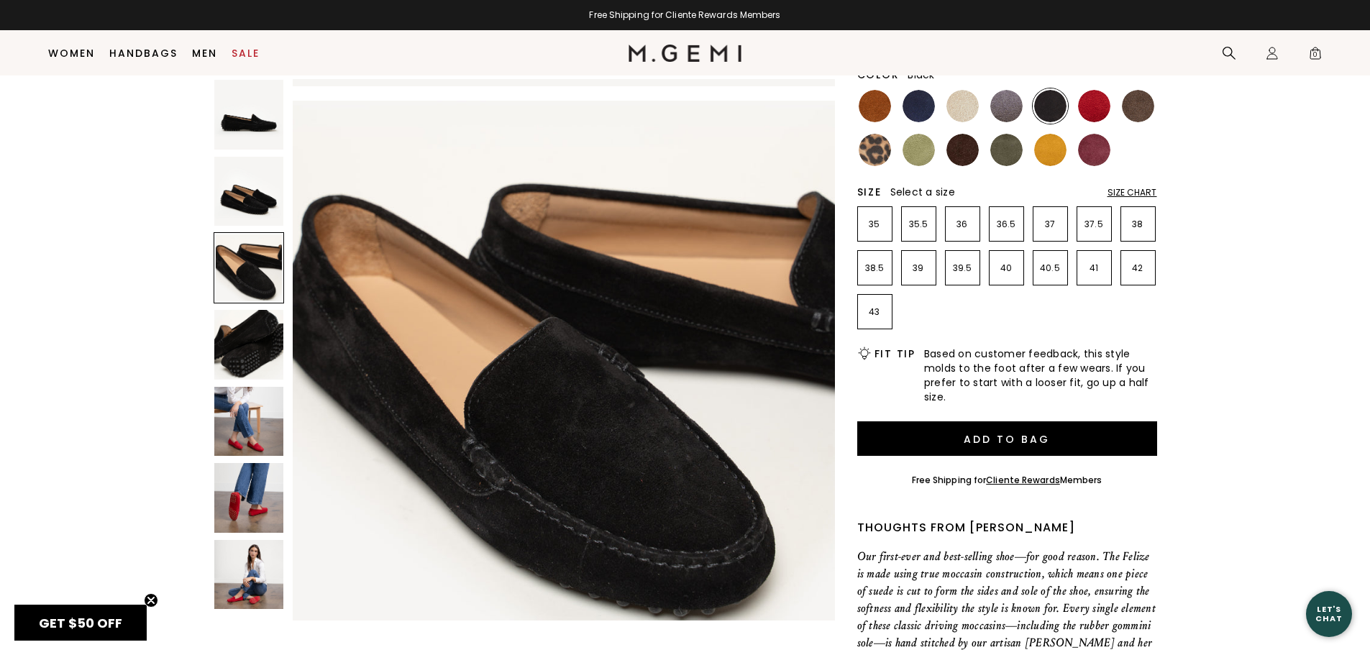
click at [233, 345] on img at bounding box center [249, 345] width 70 height 70
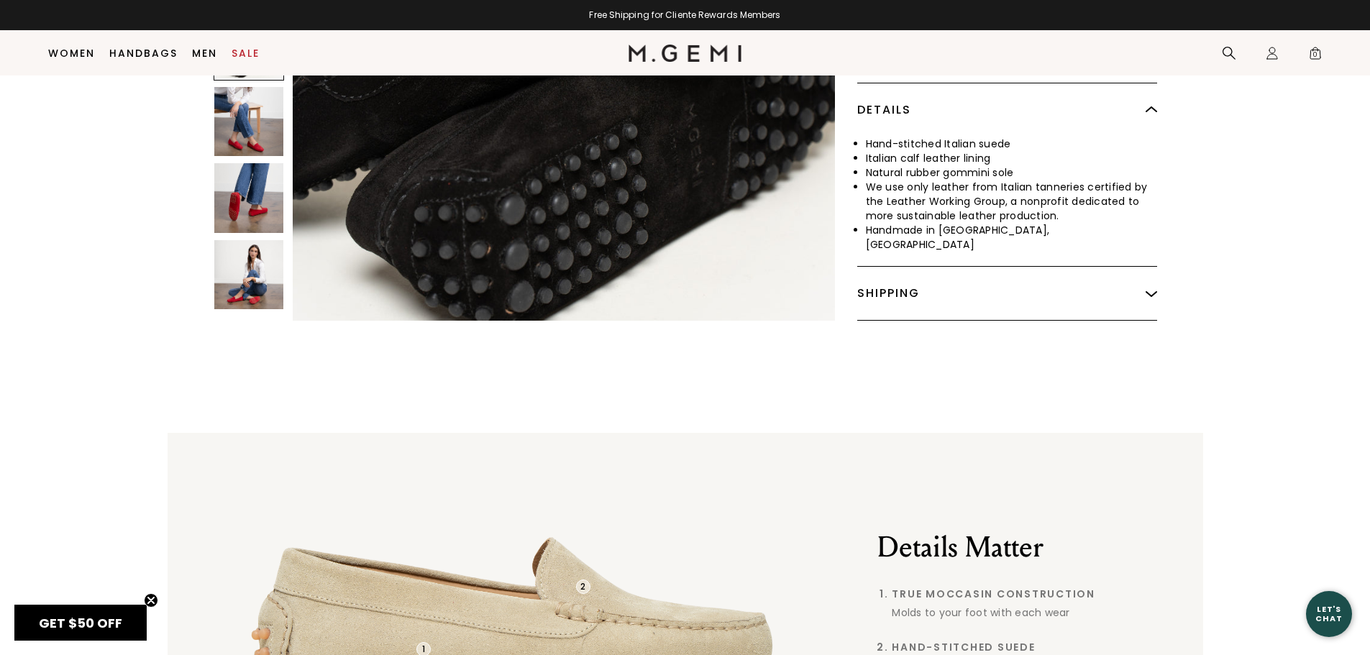
scroll to position [790, 0]
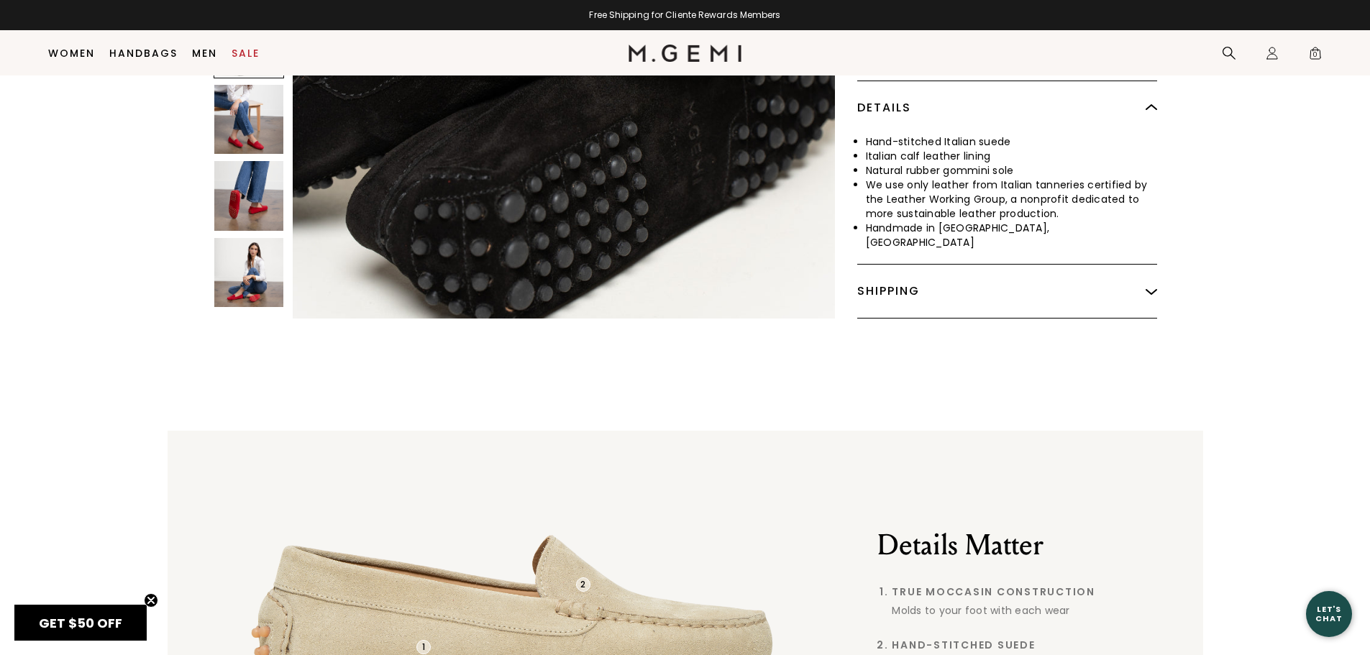
click at [1149, 286] on img at bounding box center [1152, 292] width 12 height 12
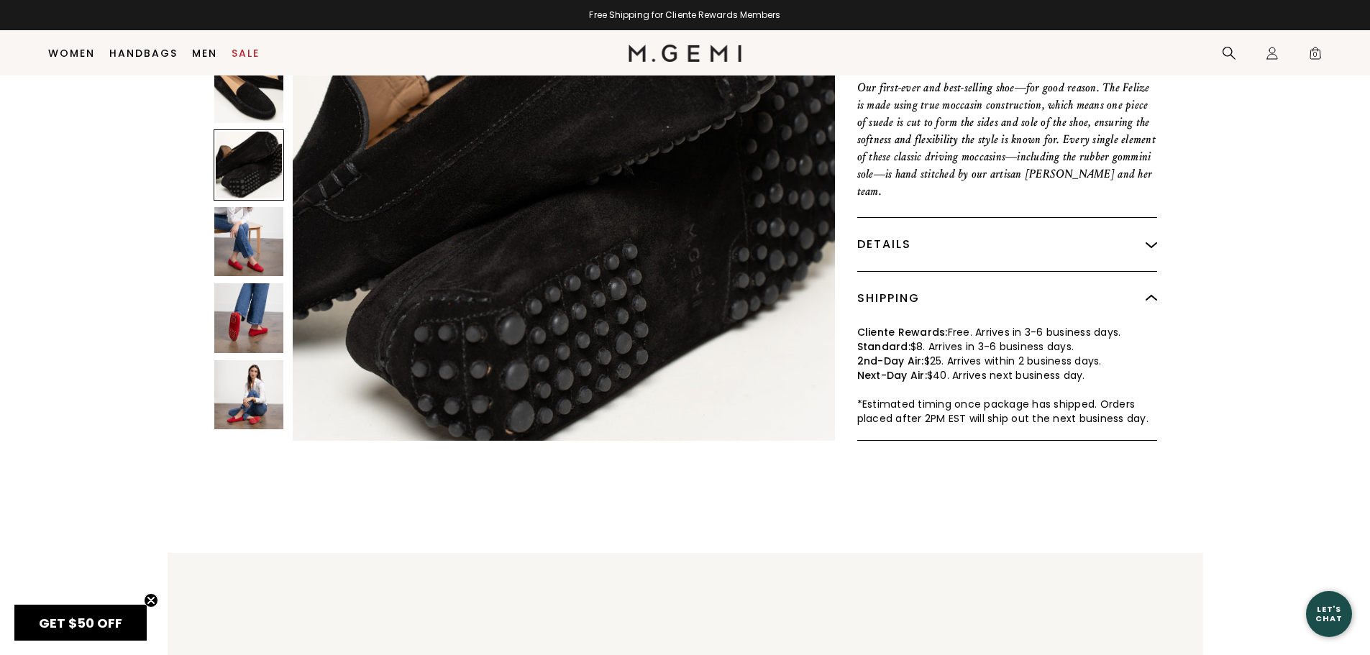
scroll to position [431, 0]
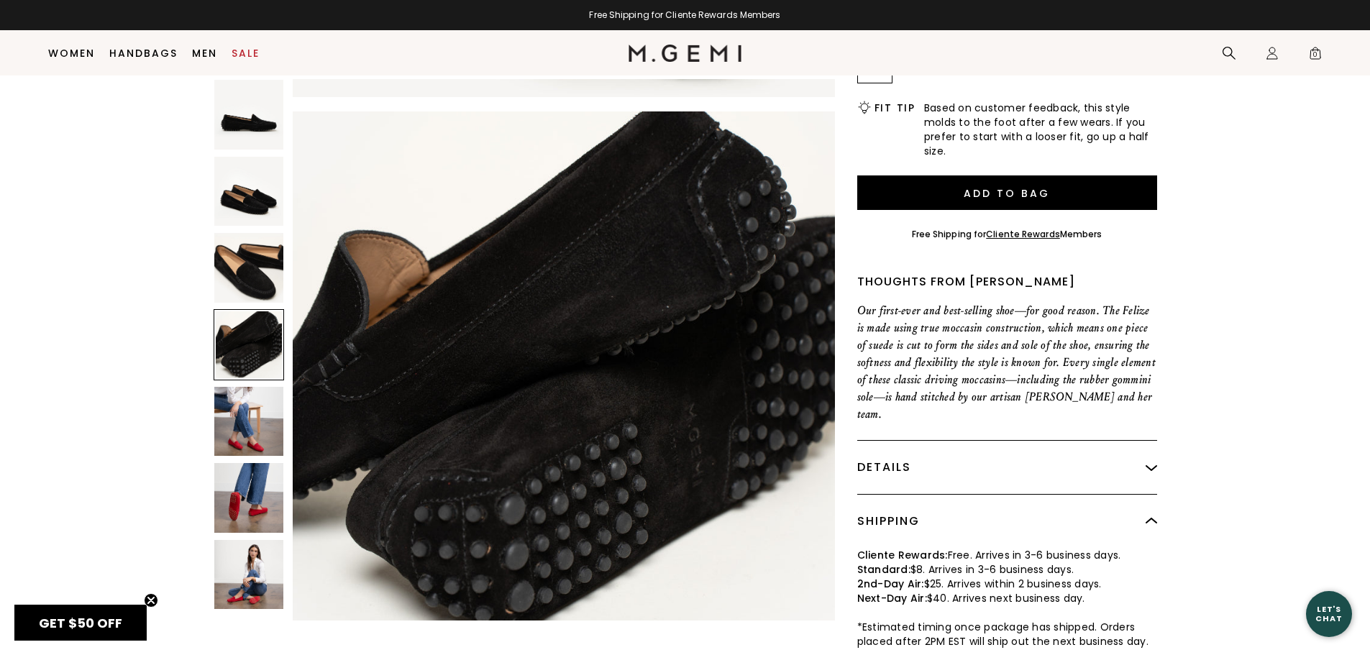
click at [245, 417] on img at bounding box center [249, 422] width 70 height 70
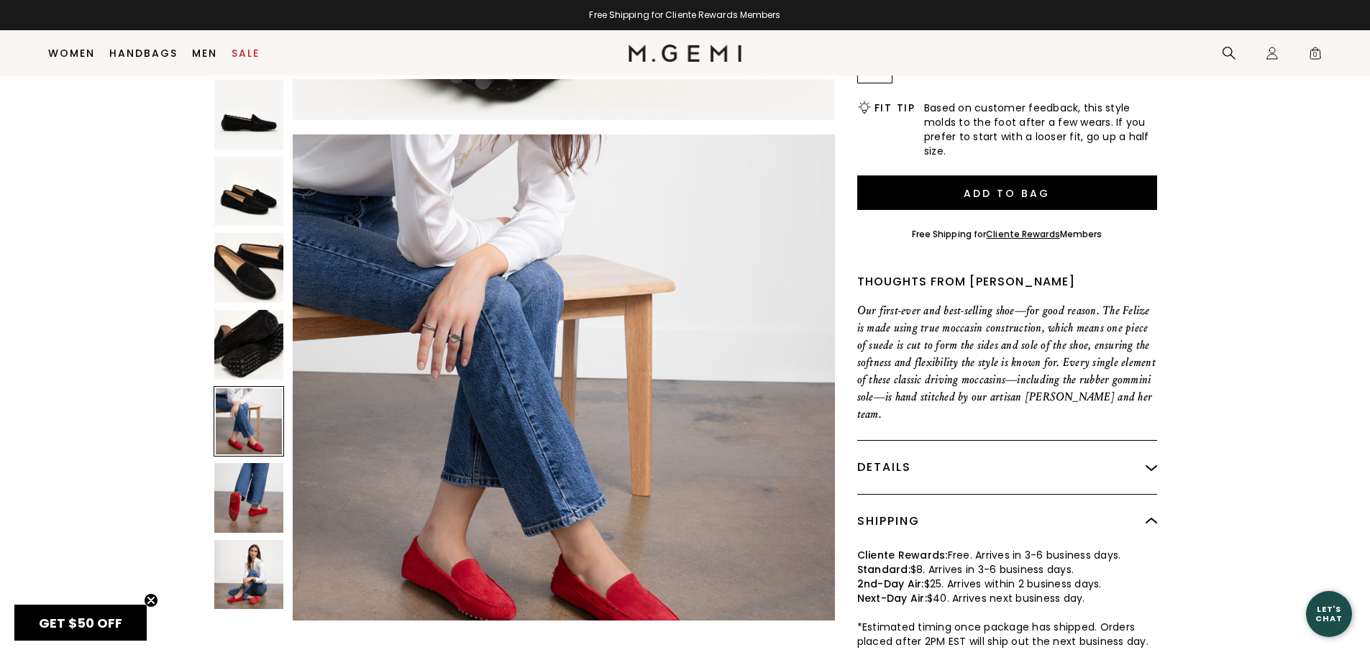
scroll to position [2182, 0]
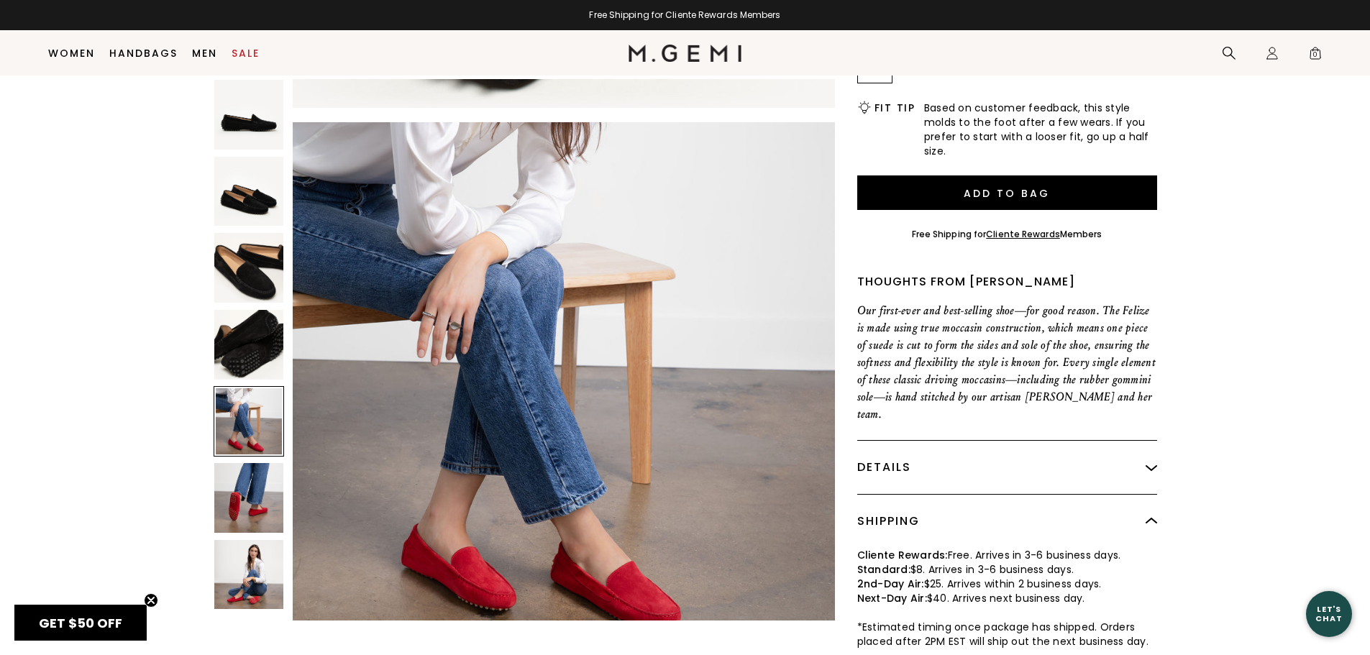
click at [245, 467] on img at bounding box center [249, 498] width 70 height 70
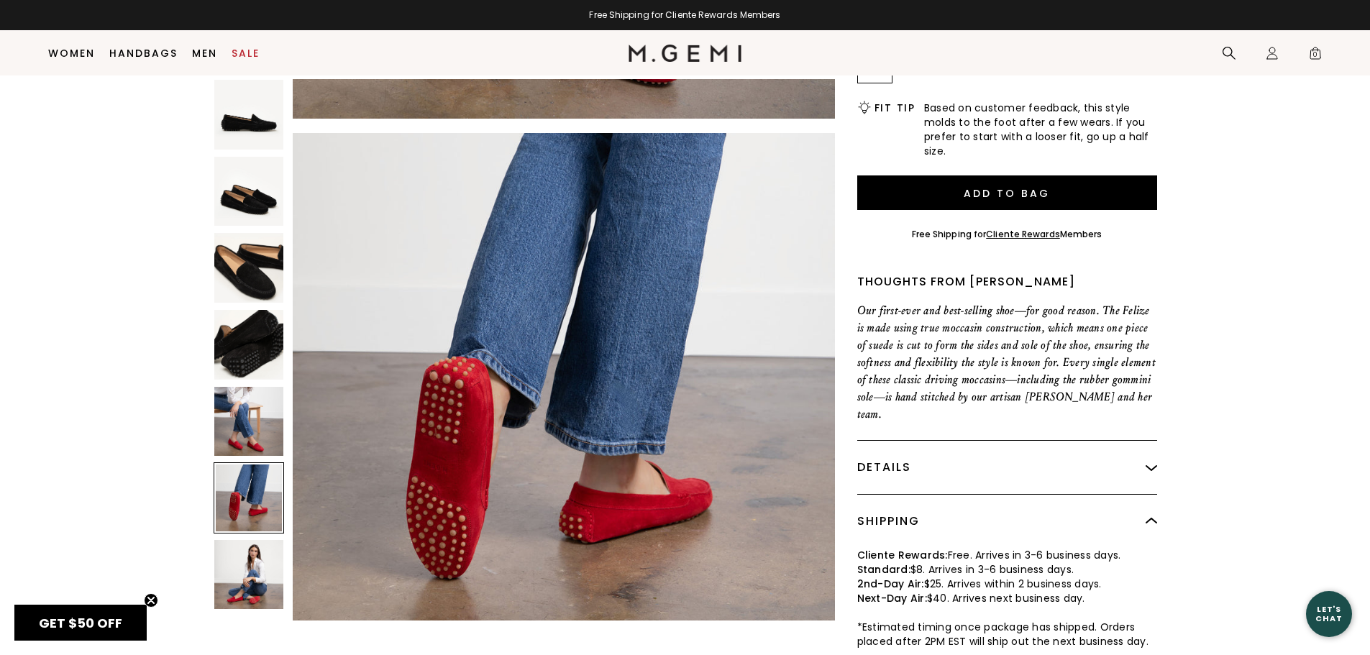
click at [272, 356] on img at bounding box center [249, 345] width 70 height 70
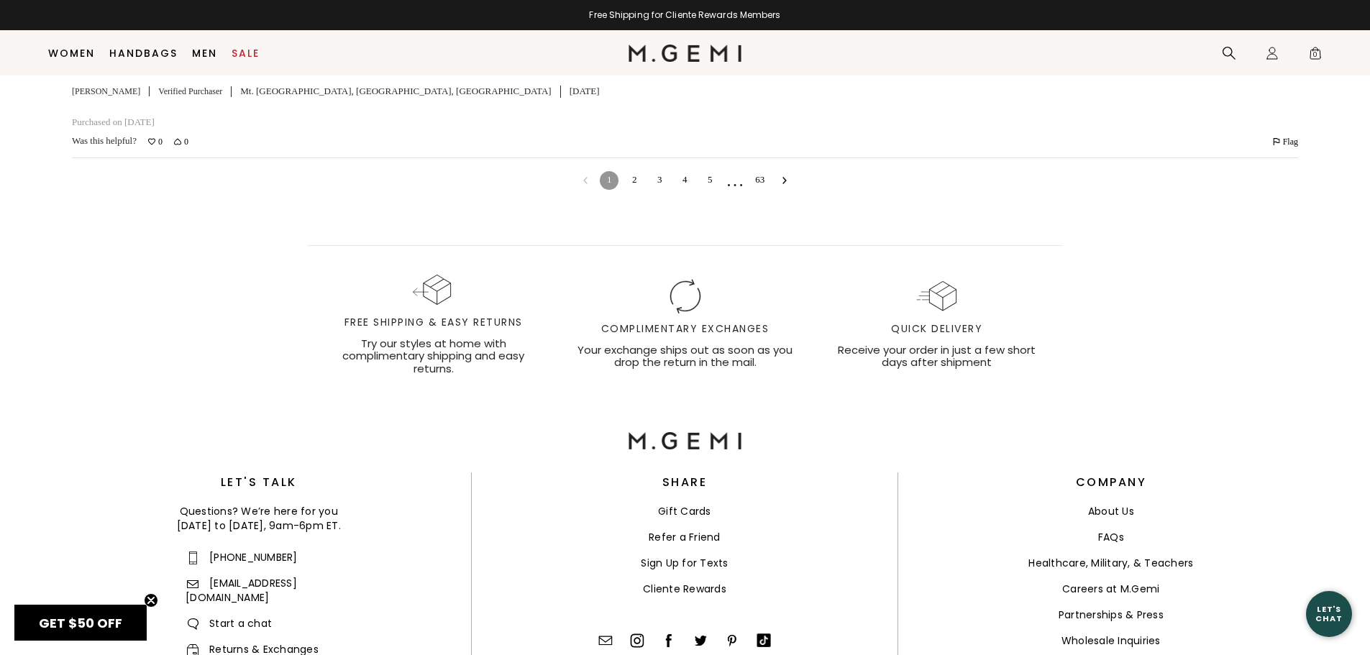
scroll to position [4485, 0]
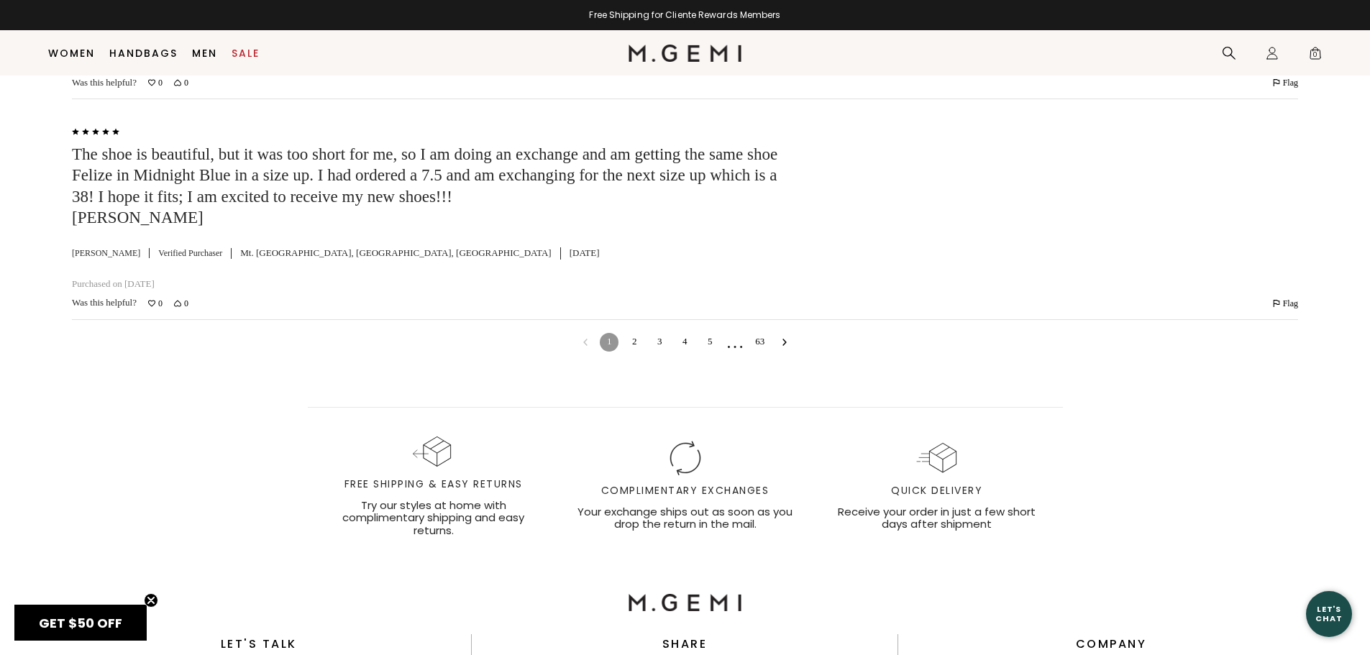
click at [760, 333] on link "63" at bounding box center [760, 342] width 19 height 19
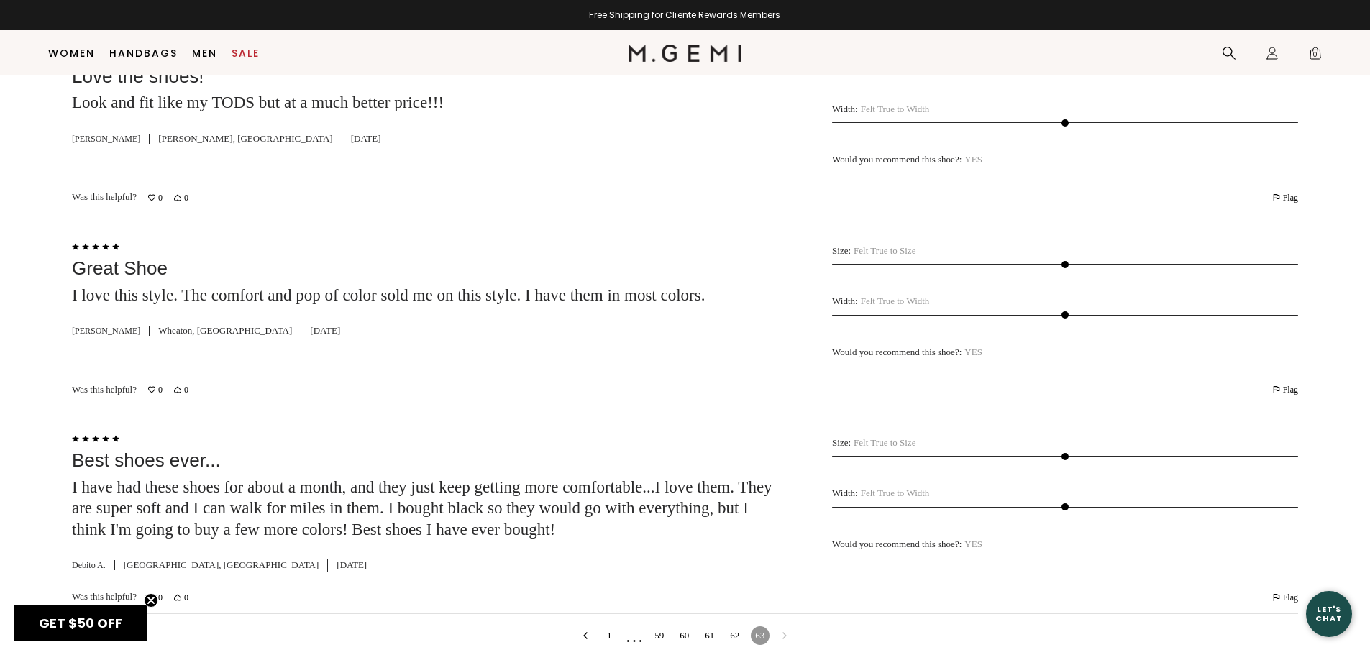
scroll to position [3147, 0]
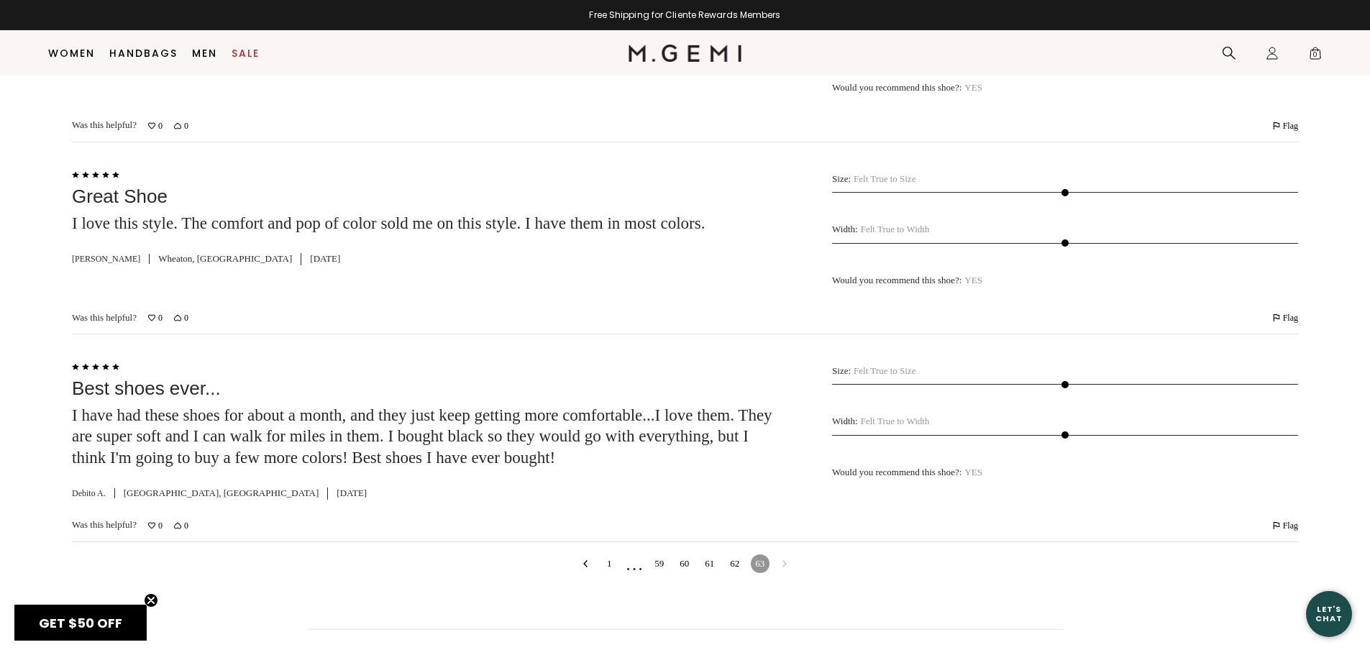
click at [735, 555] on link "62" at bounding box center [735, 564] width 19 height 19
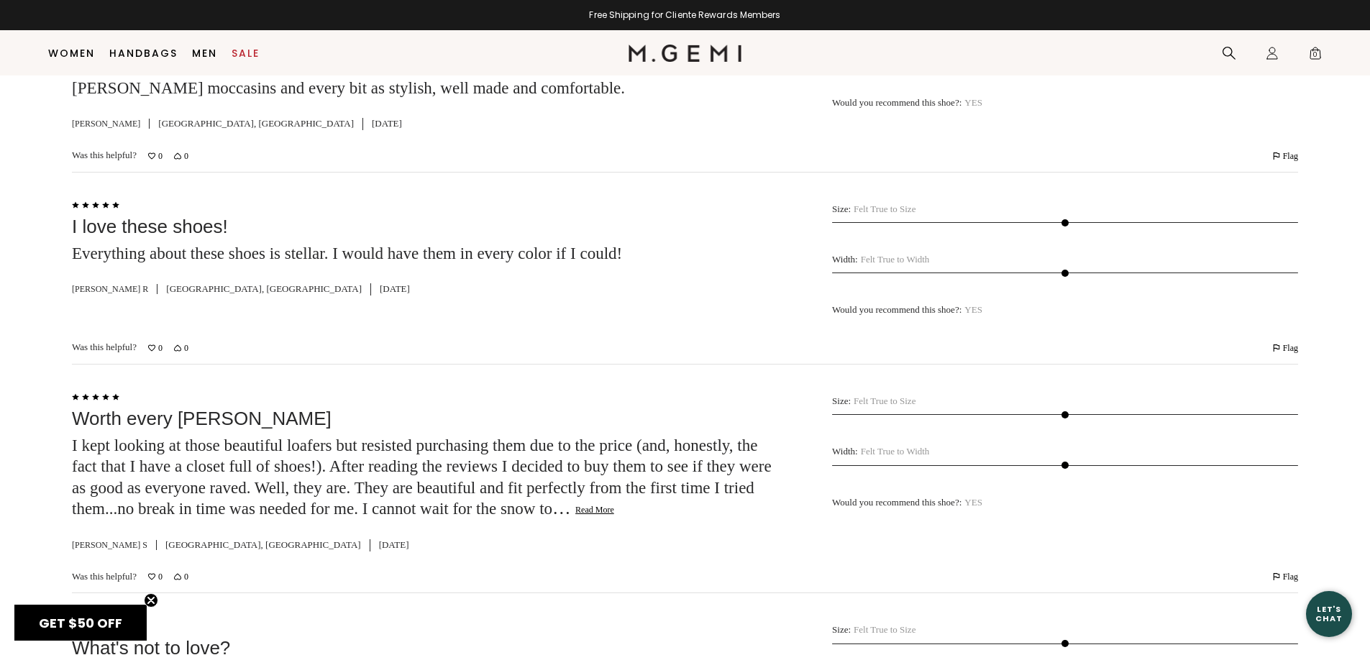
scroll to position [4010, 0]
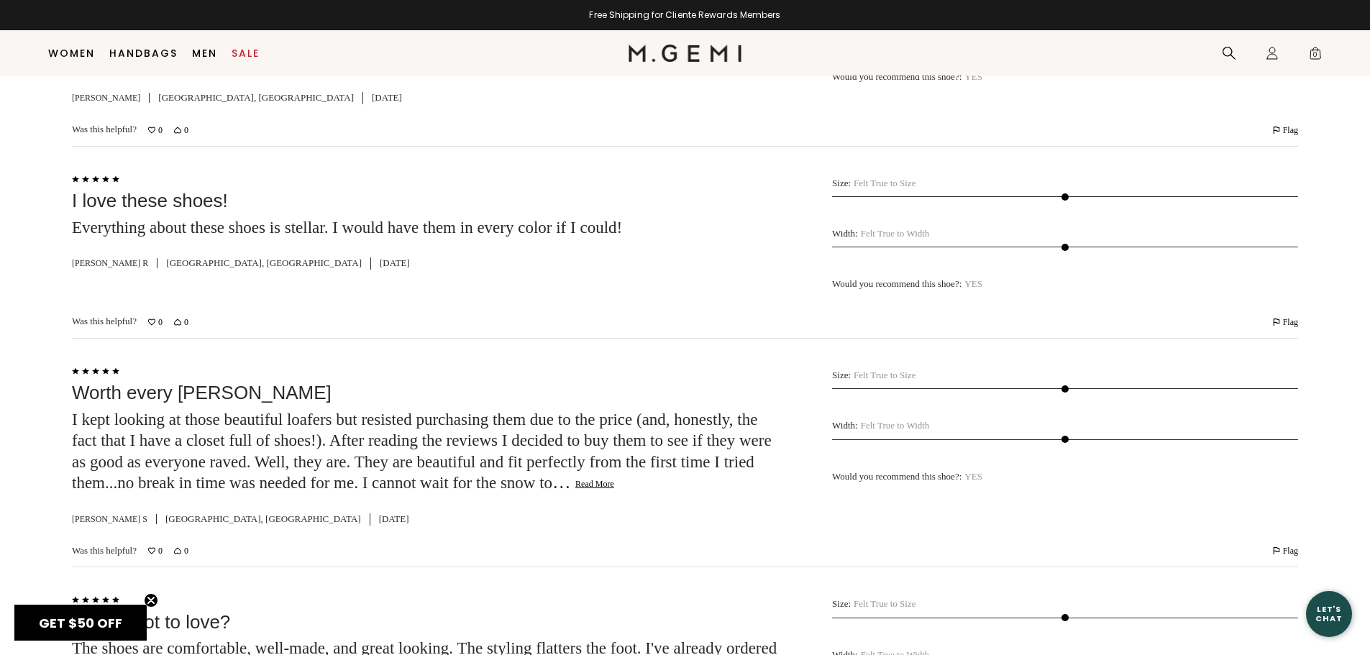
click at [575, 490] on button "Read More" at bounding box center [594, 485] width 39 height 12
